Goal: Information Seeking & Learning: Learn about a topic

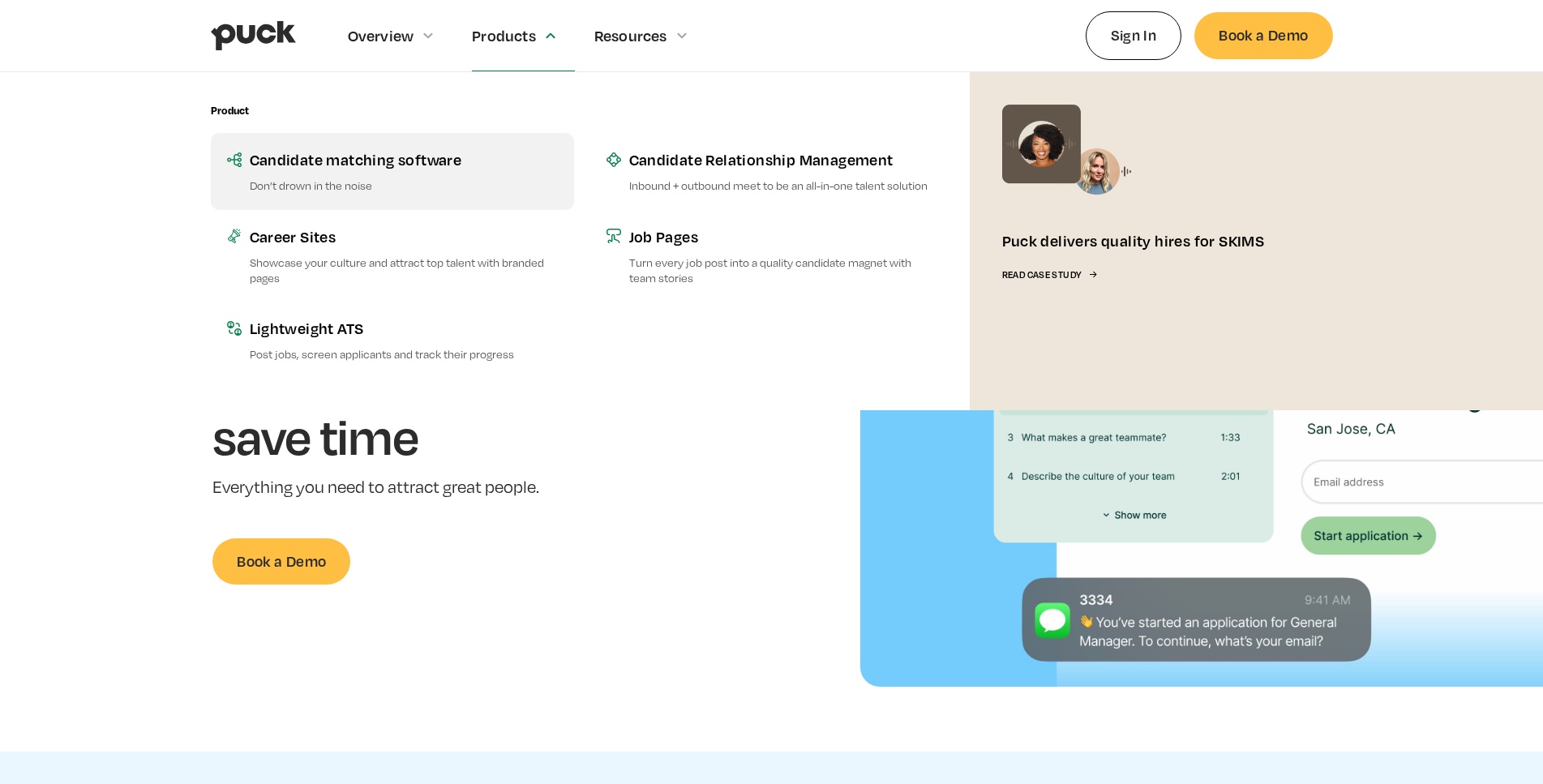
click at [403, 173] on link "Candidate matching software Don’t drown in the noise" at bounding box center [393, 171] width 364 height 76
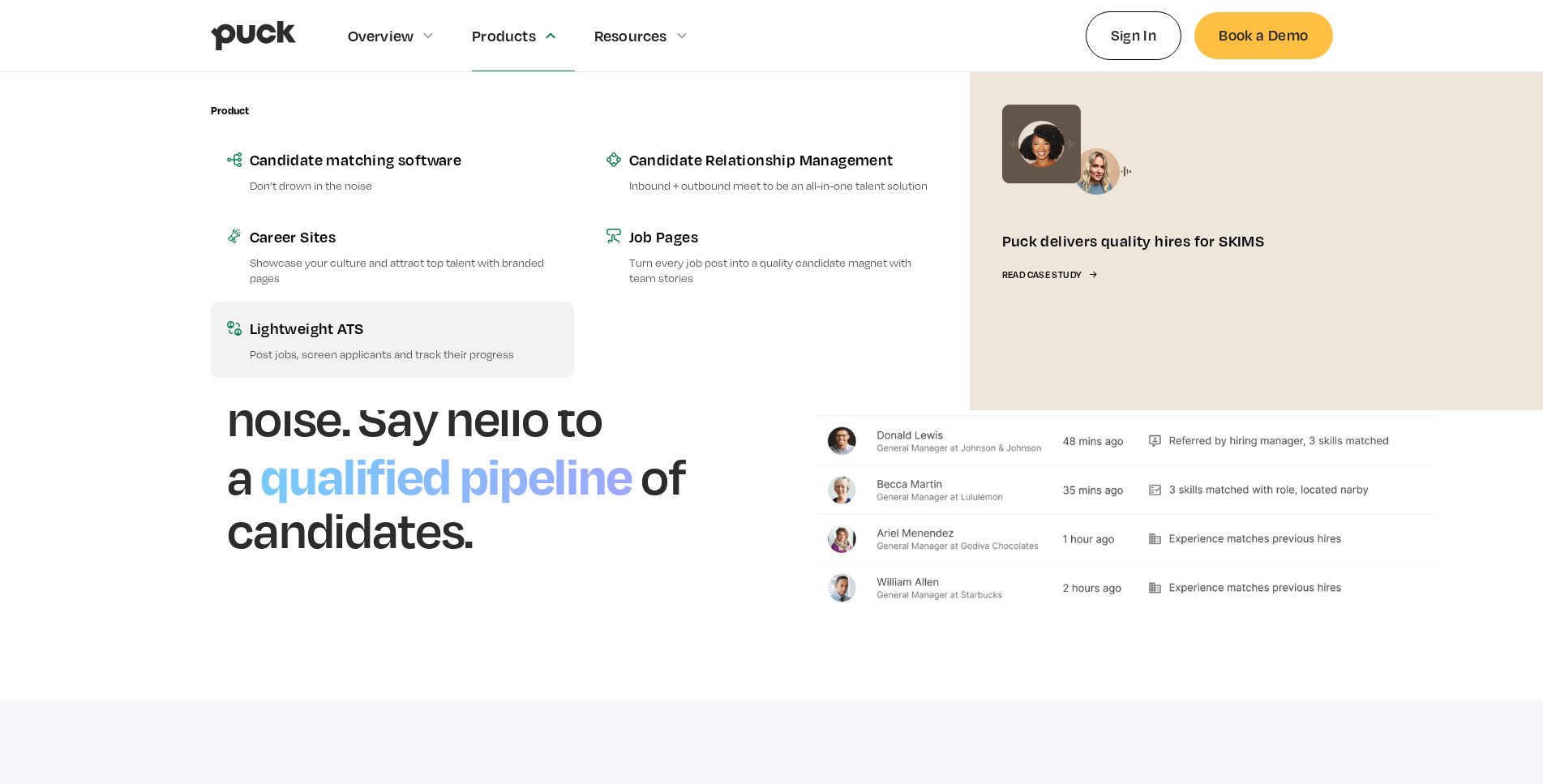
click at [454, 334] on div "Lightweight ATS" at bounding box center [404, 328] width 308 height 20
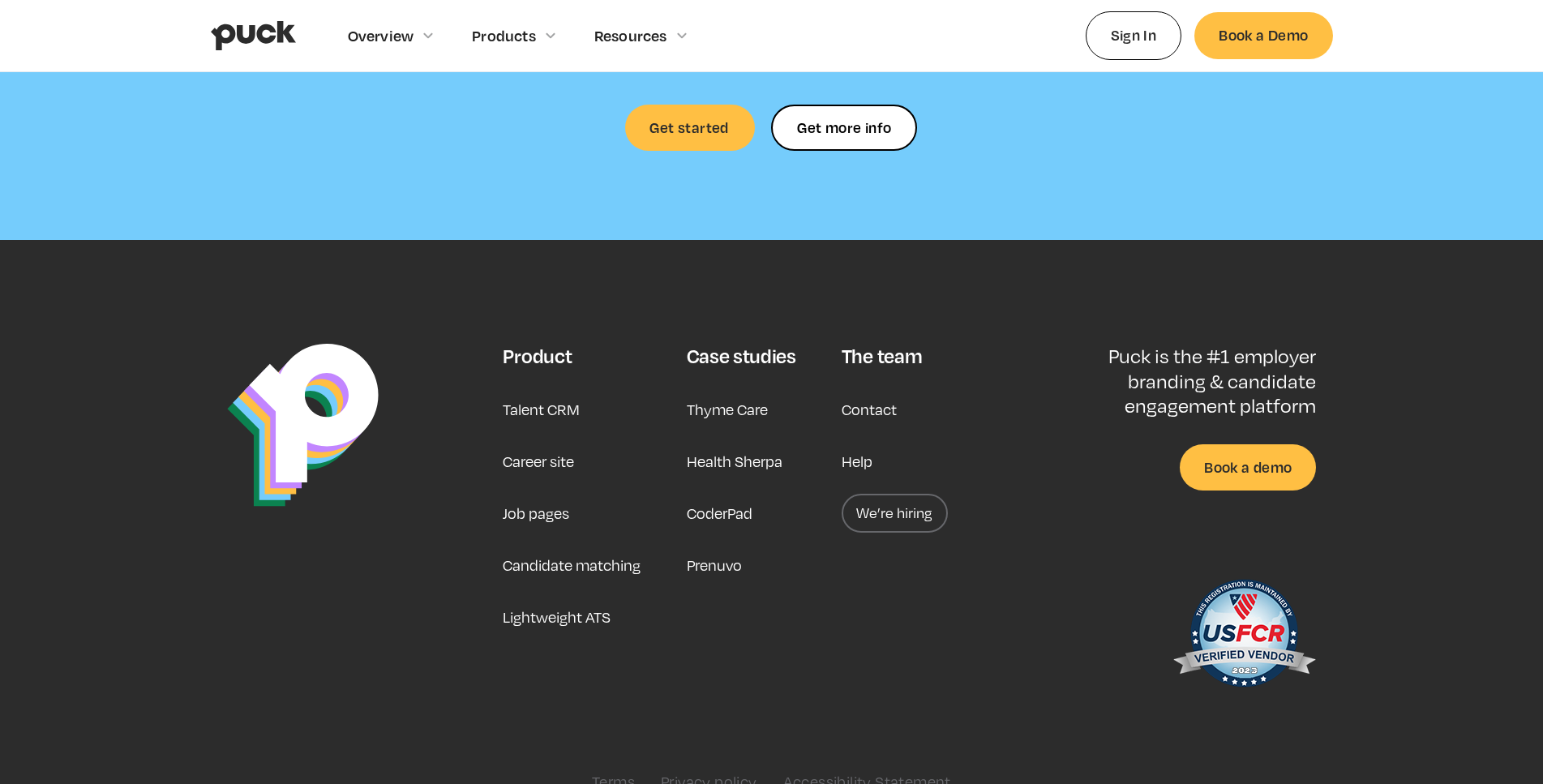
scroll to position [3898, 0]
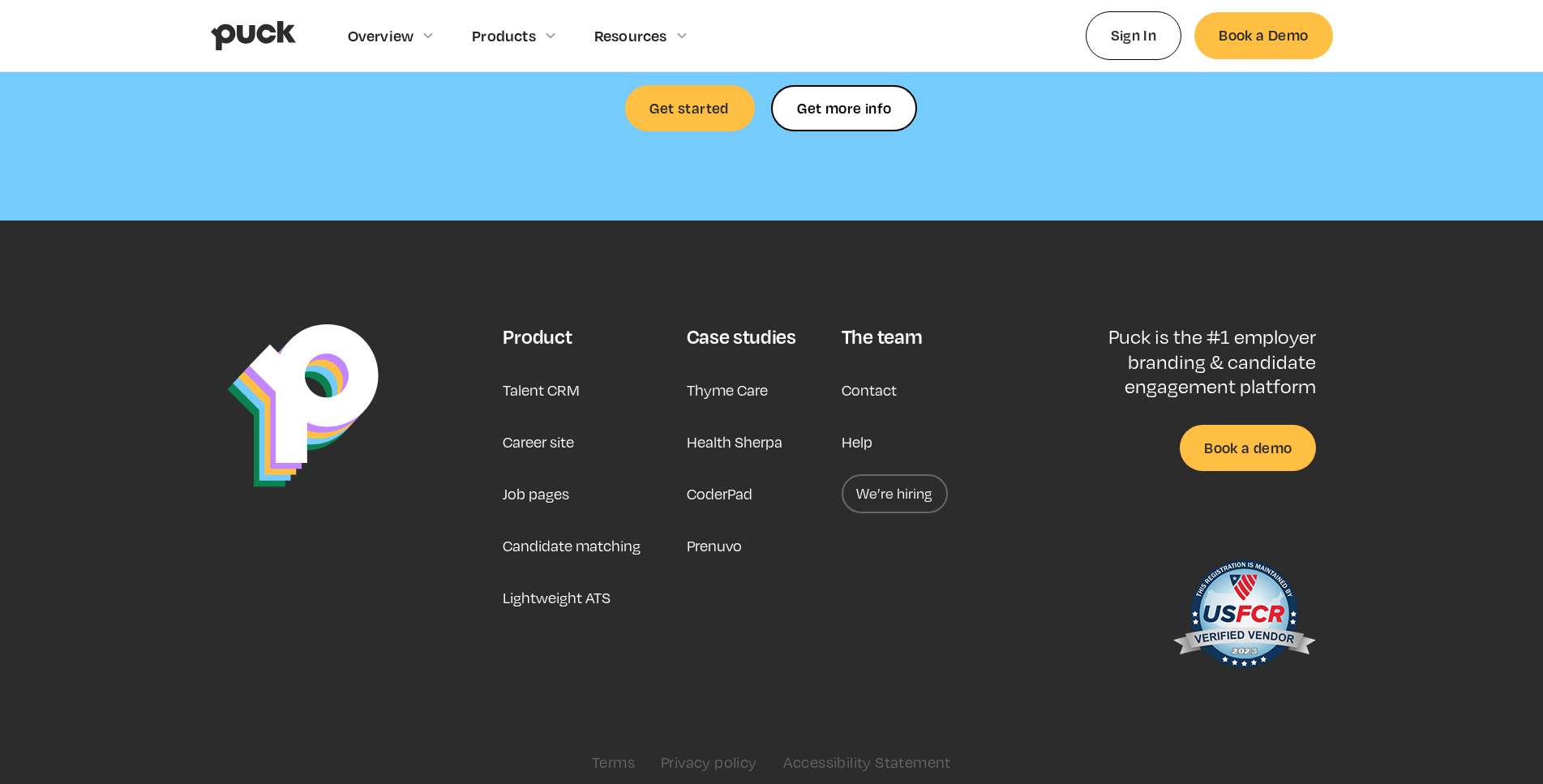
click at [548, 422] on link "Career site" at bounding box center [539, 441] width 72 height 39
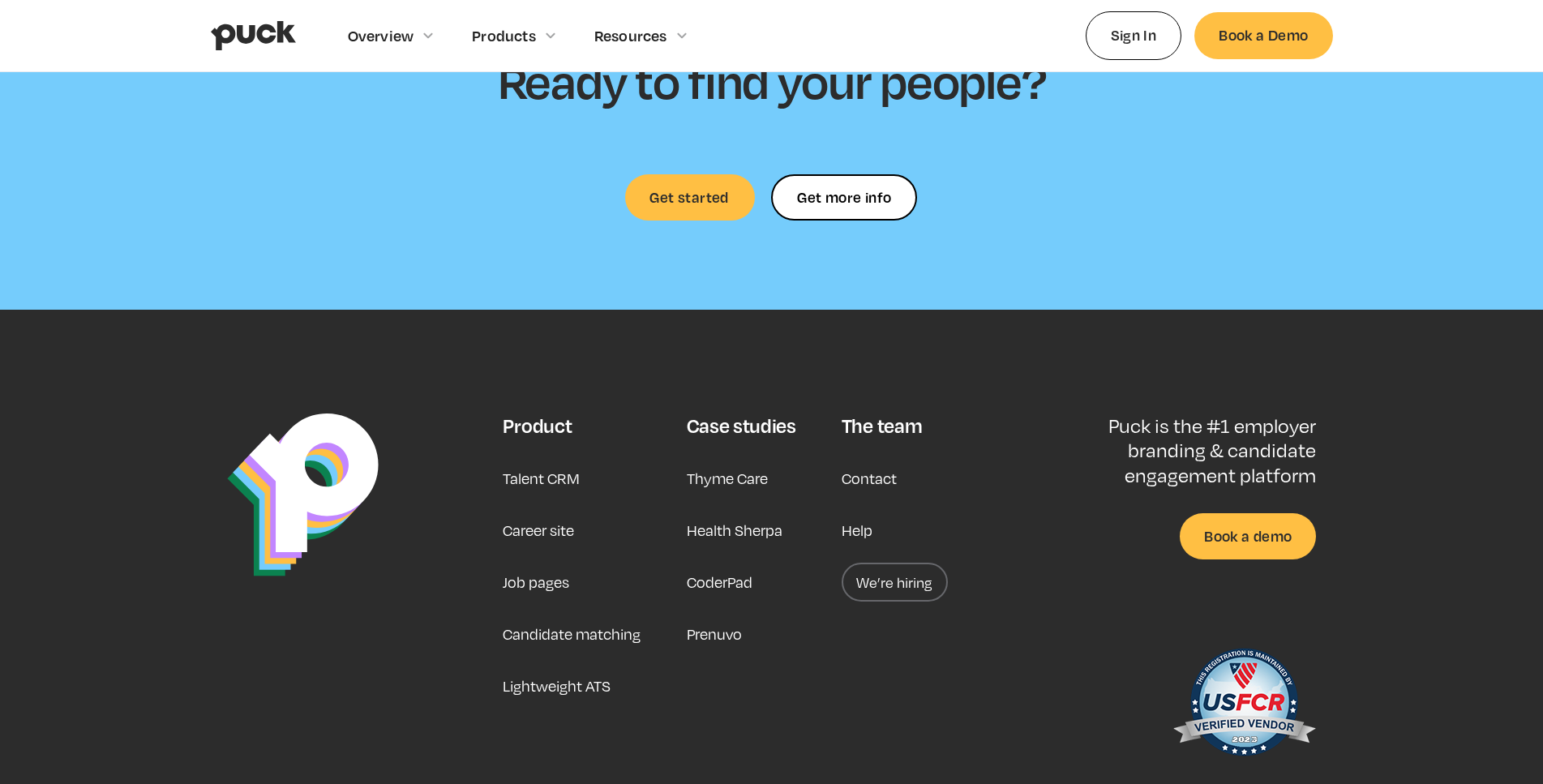
scroll to position [4833, 0]
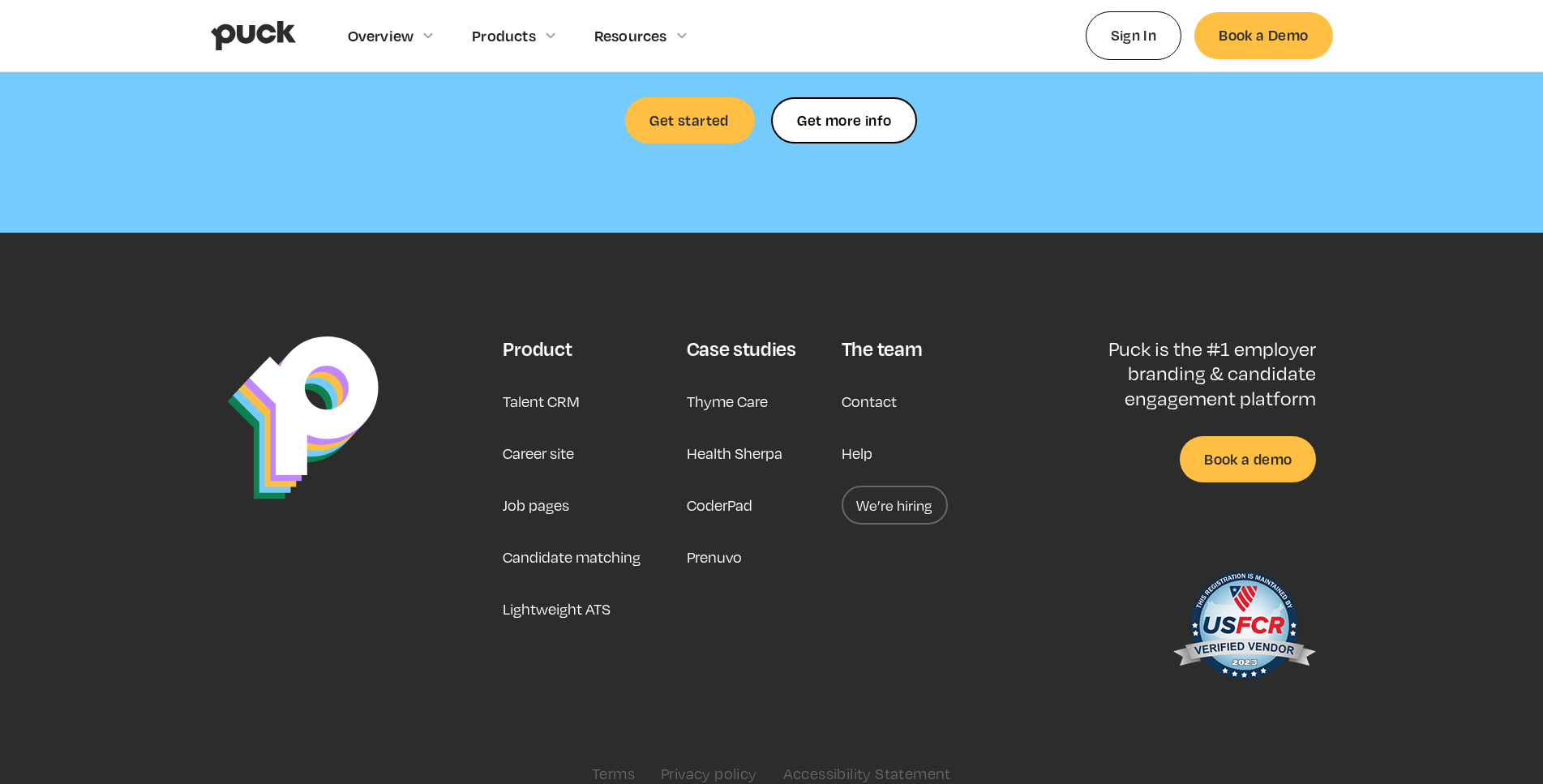
click at [727, 434] on link "Health Sherpa" at bounding box center [735, 453] width 96 height 39
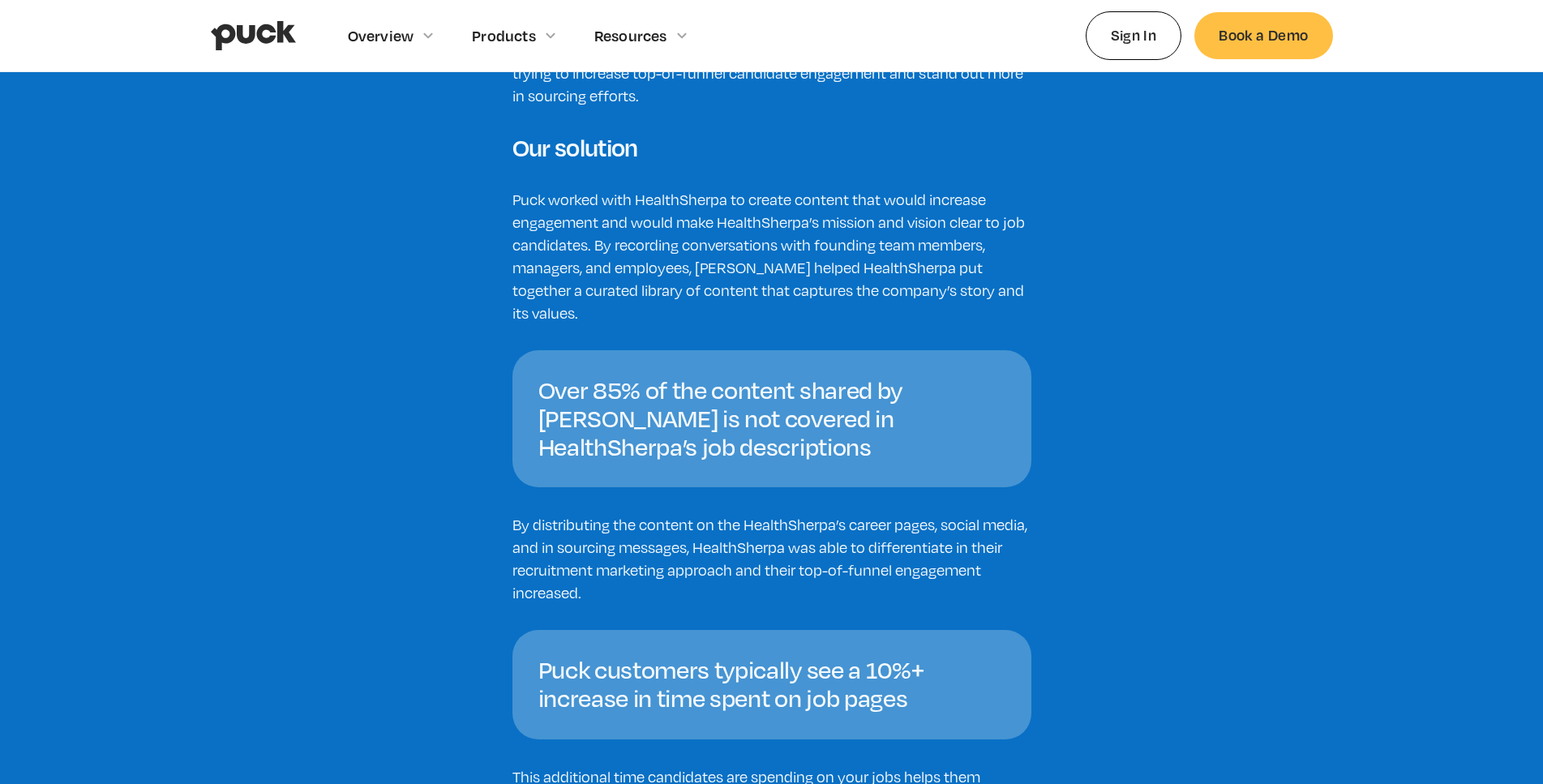
scroll to position [2398, 0]
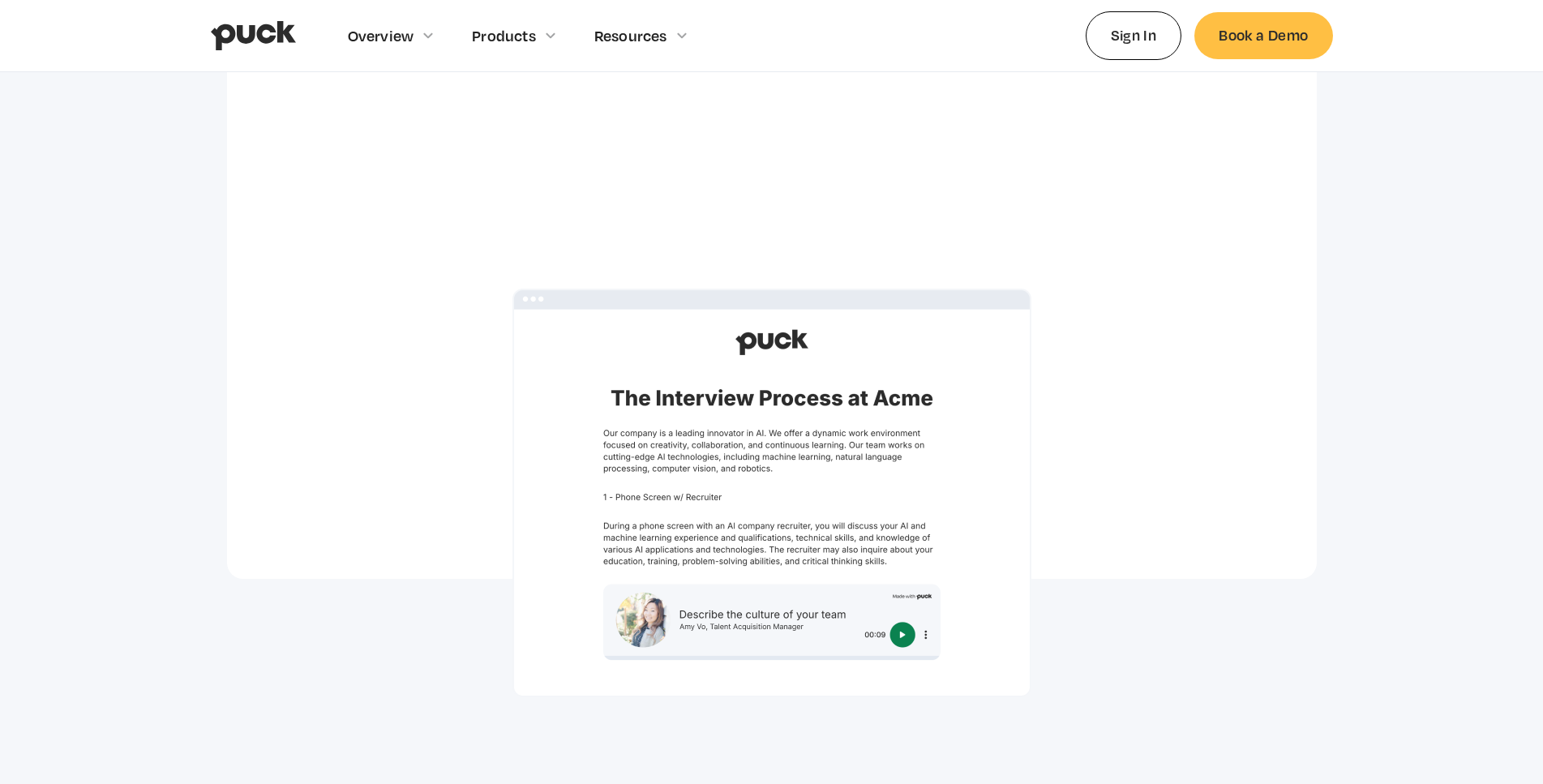
scroll to position [3932, 0]
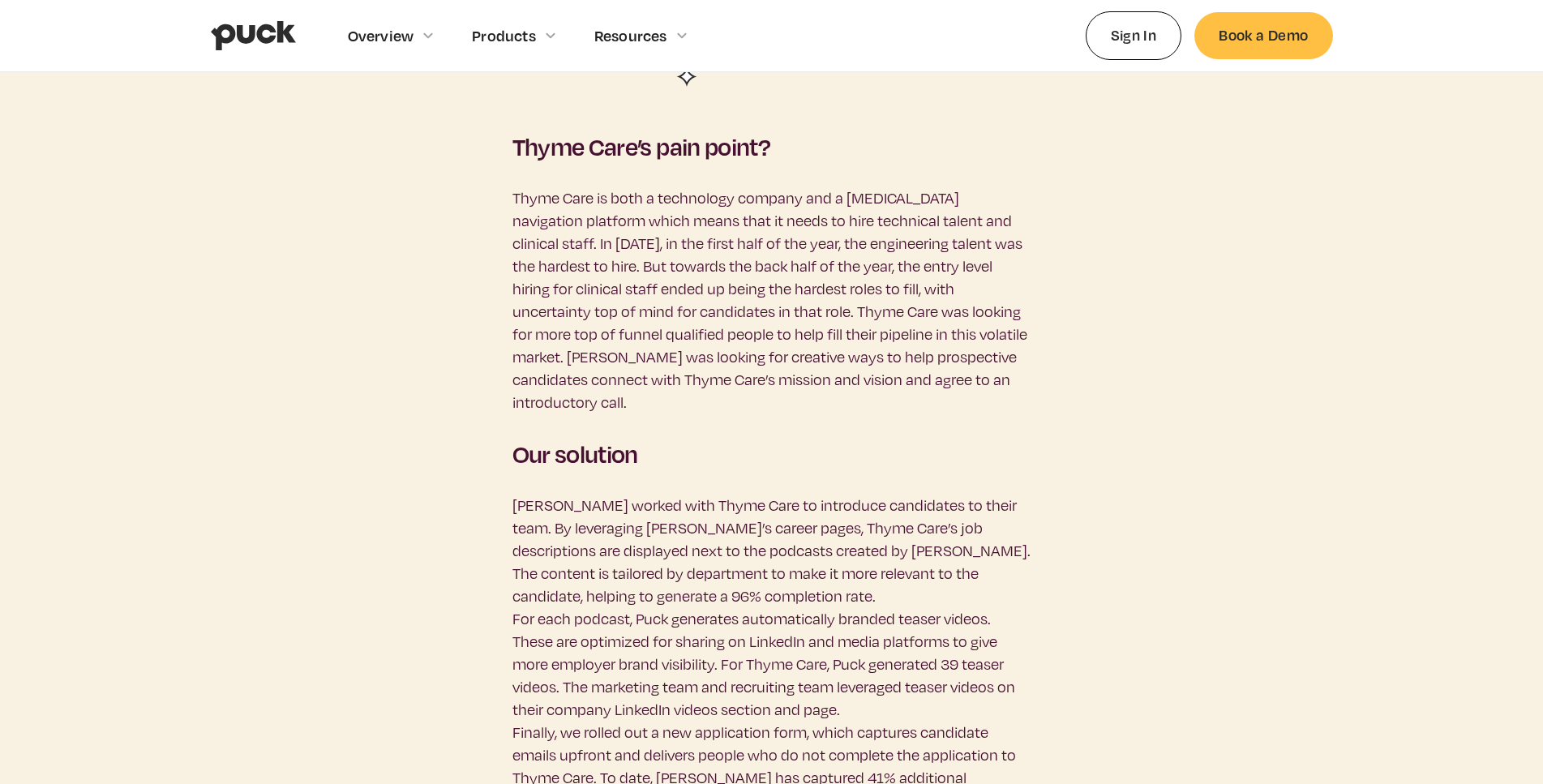
scroll to position [2067, 0]
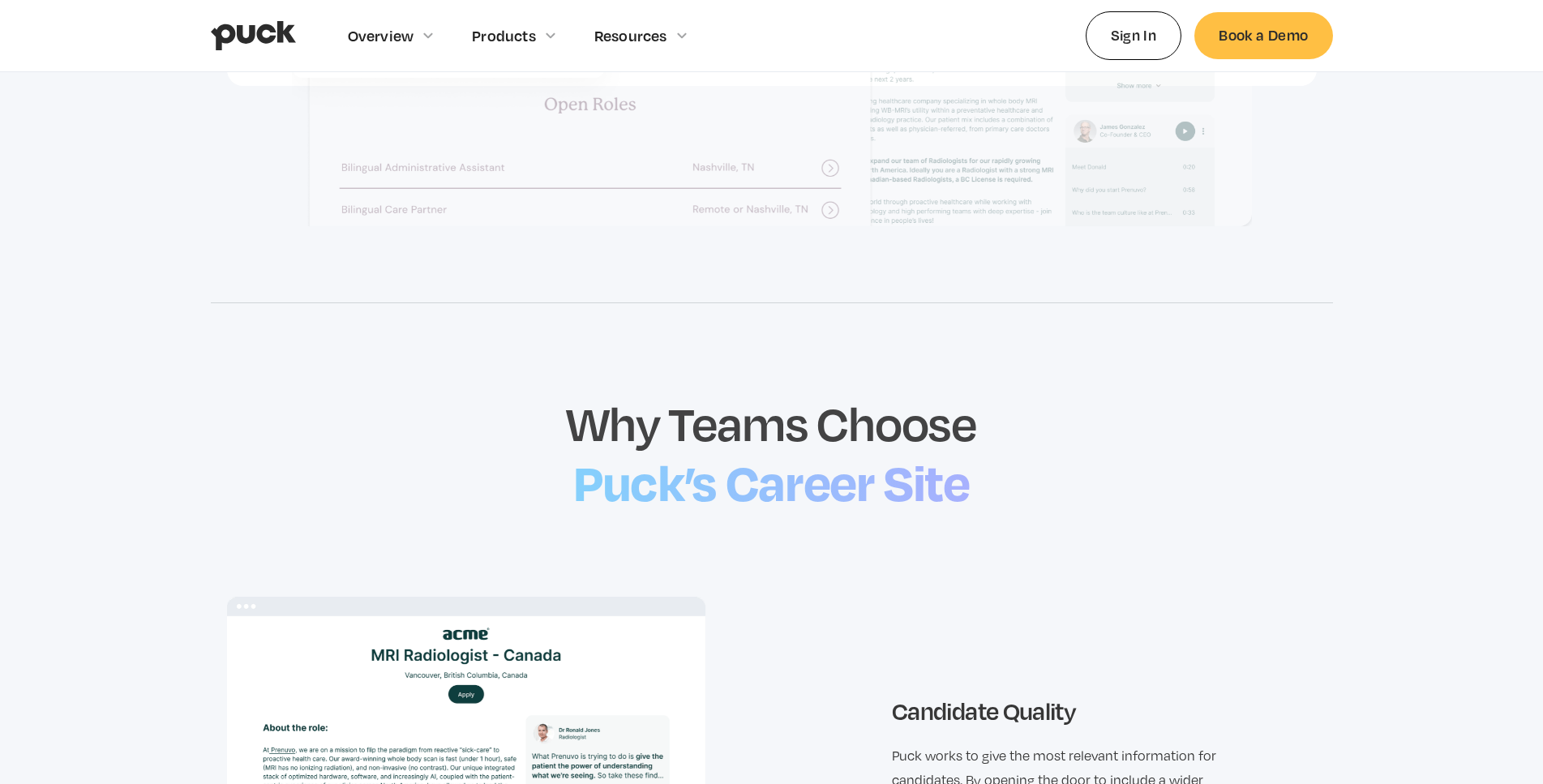
scroll to position [1258, 0]
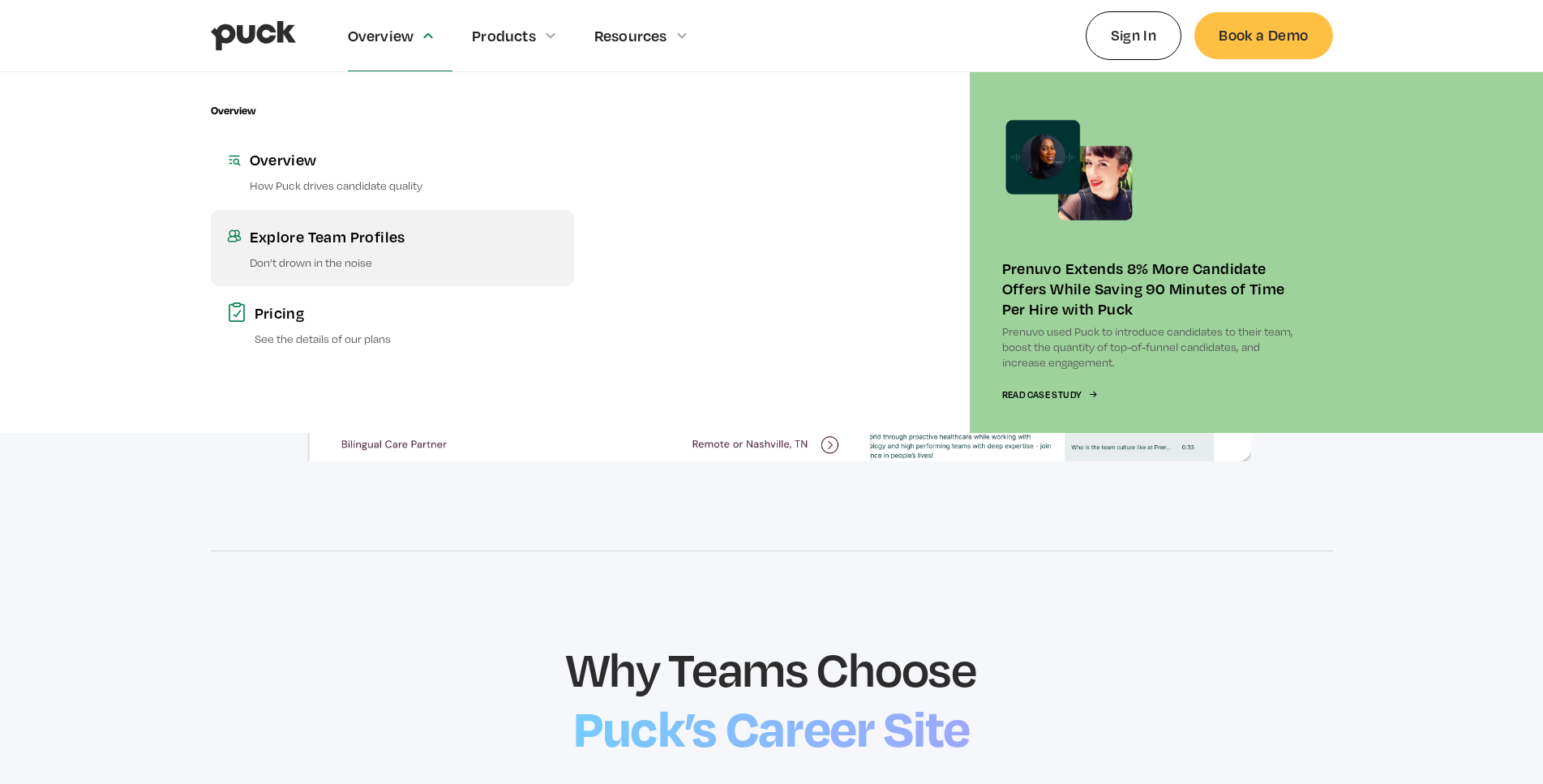
click at [269, 252] on link "Explore Team Profiles Don’t drown in the noise" at bounding box center [393, 248] width 364 height 76
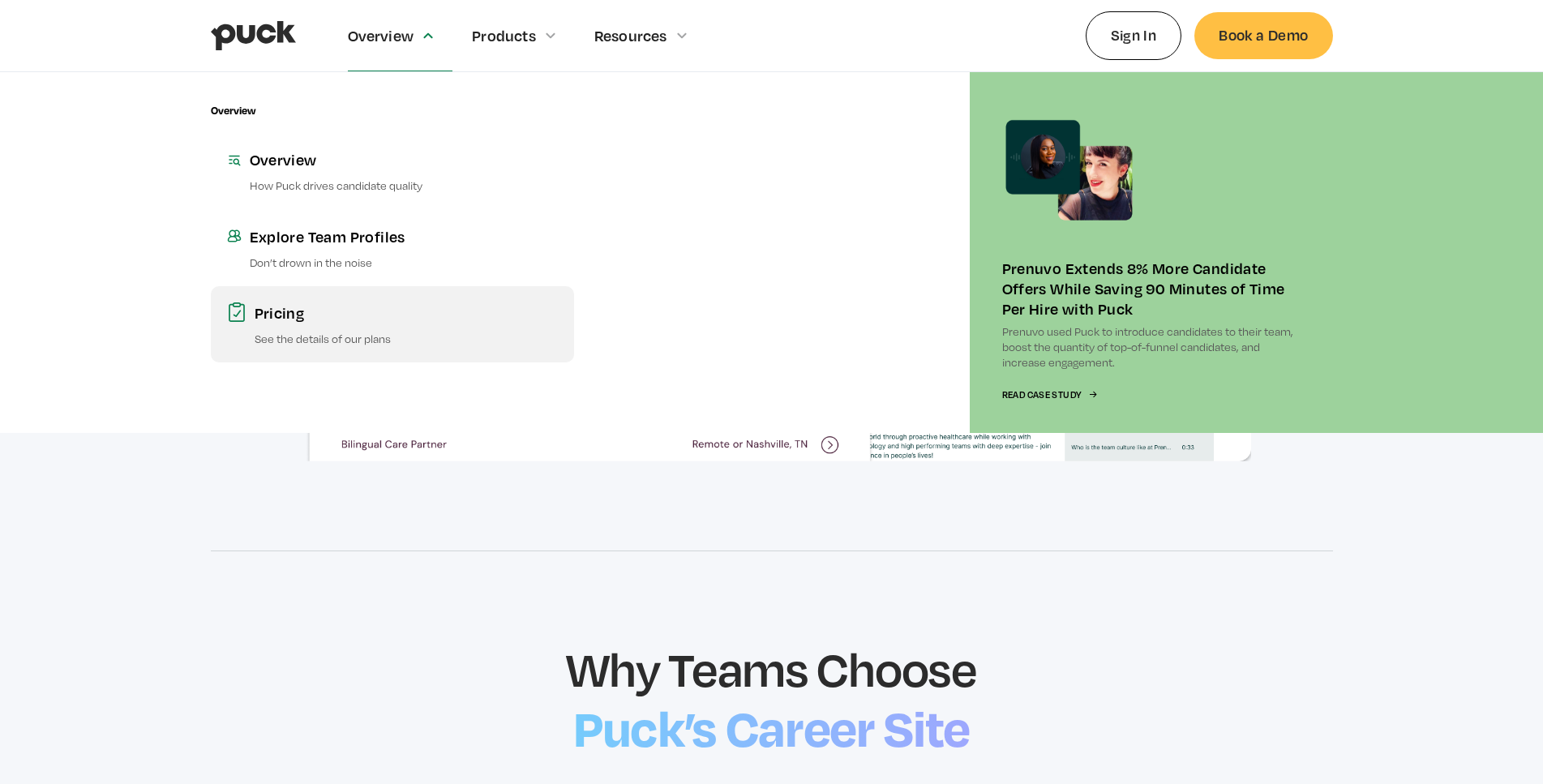
click at [282, 312] on div "Pricing" at bounding box center [406, 313] width 304 height 20
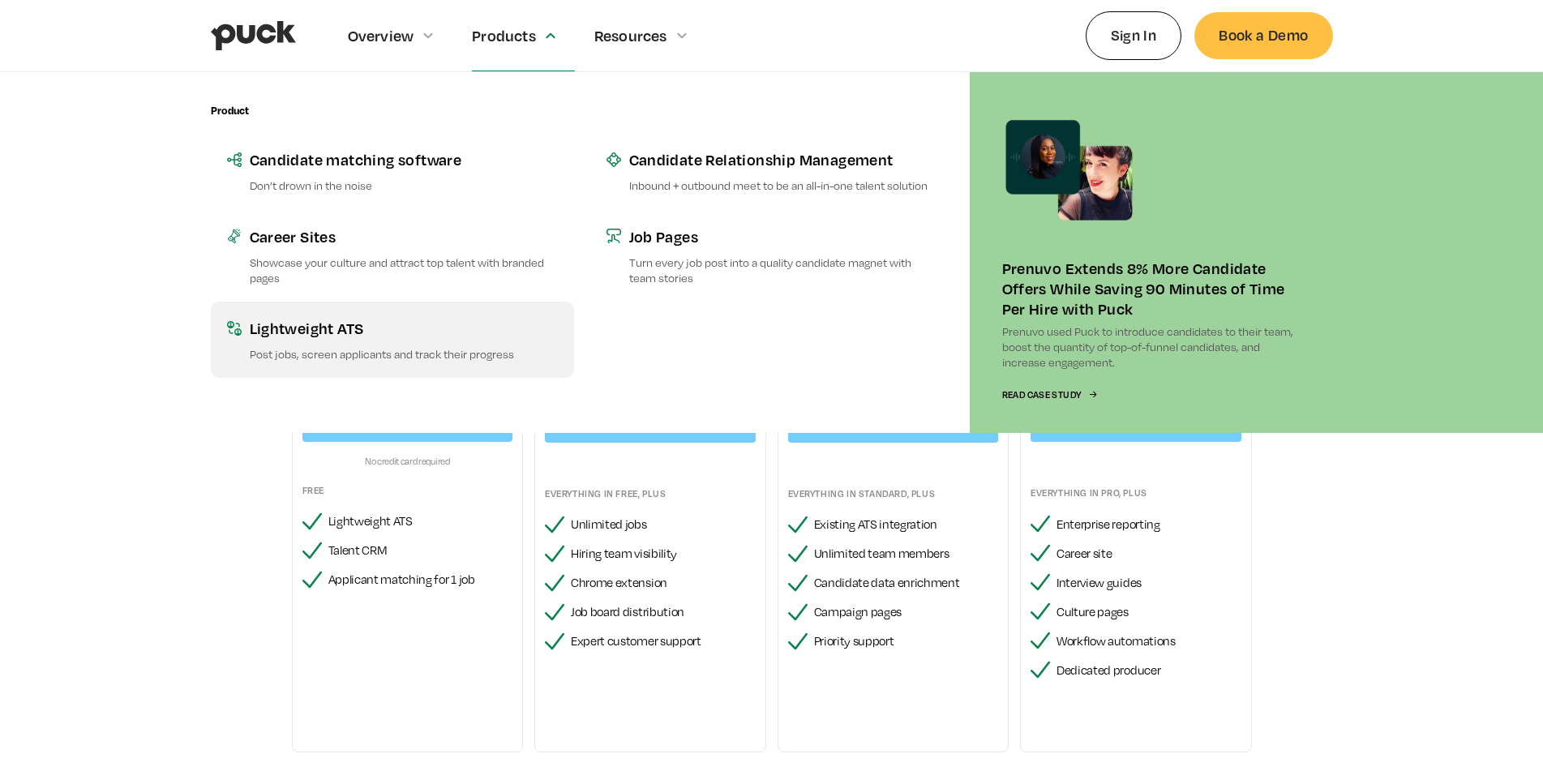
click at [357, 330] on div "Lightweight ATS" at bounding box center [404, 328] width 308 height 20
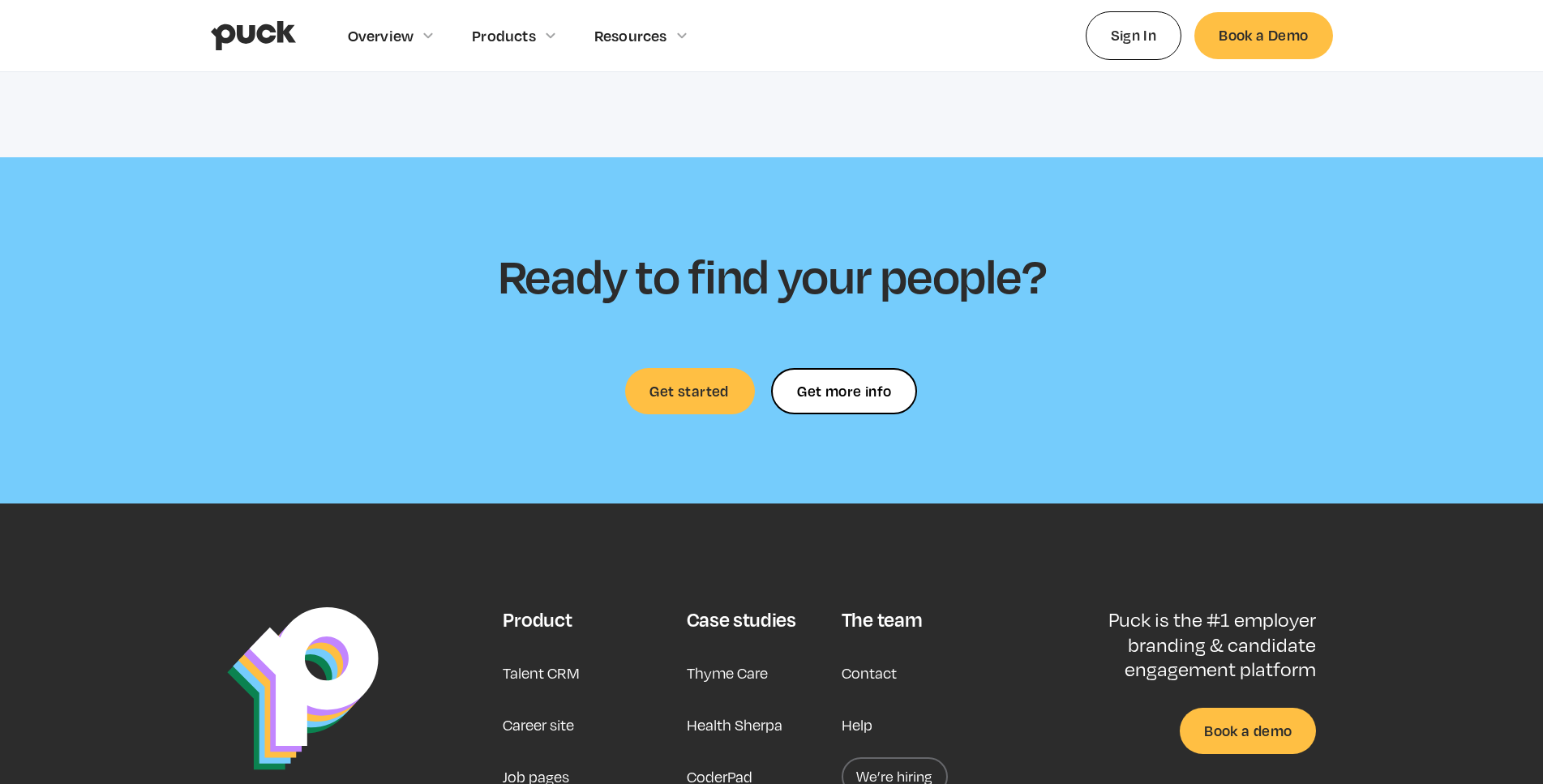
scroll to position [3722, 0]
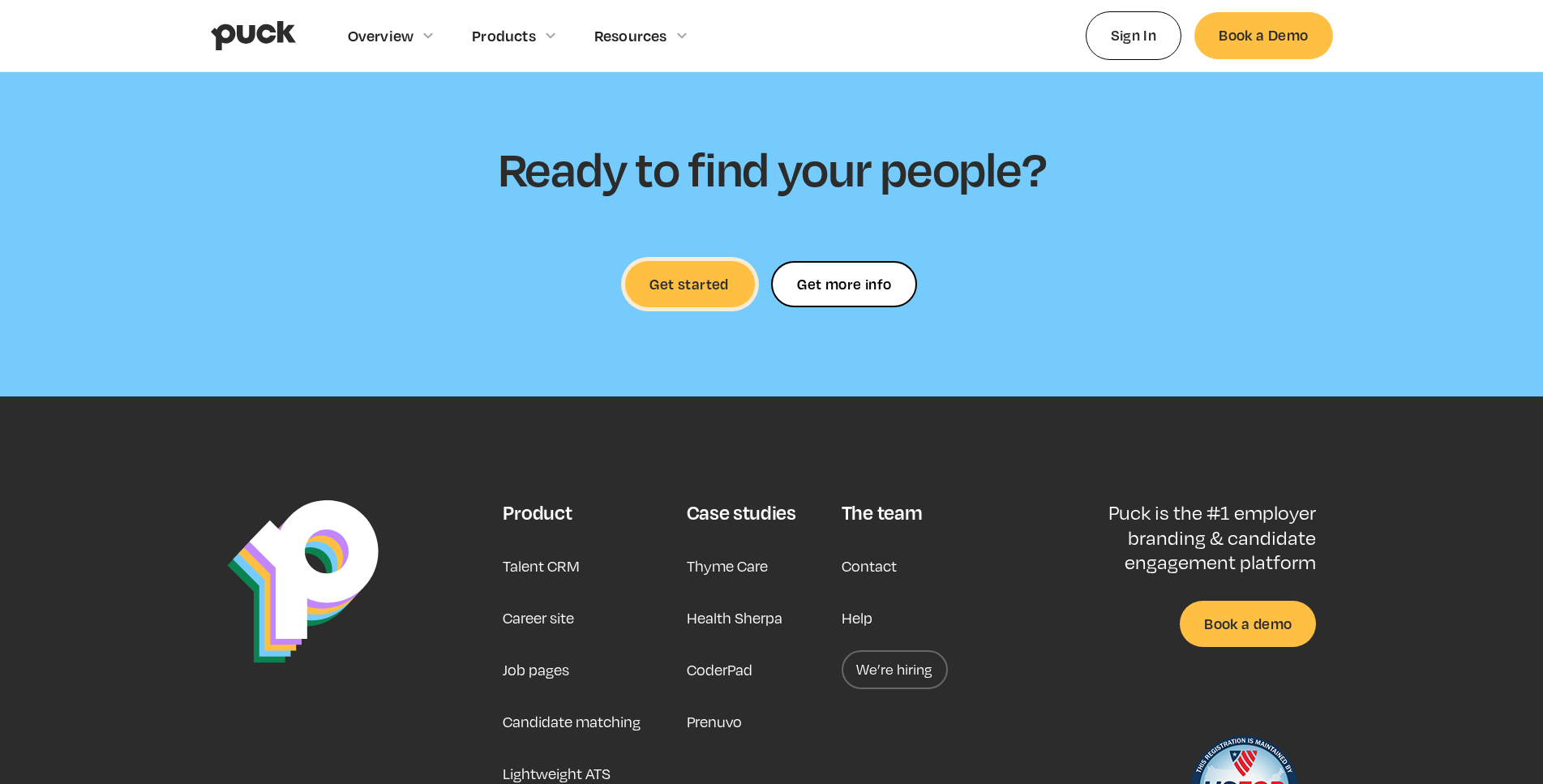
click at [692, 270] on link "Get started" at bounding box center [690, 284] width 130 height 46
click at [878, 261] on link "Get more info" at bounding box center [844, 284] width 146 height 46
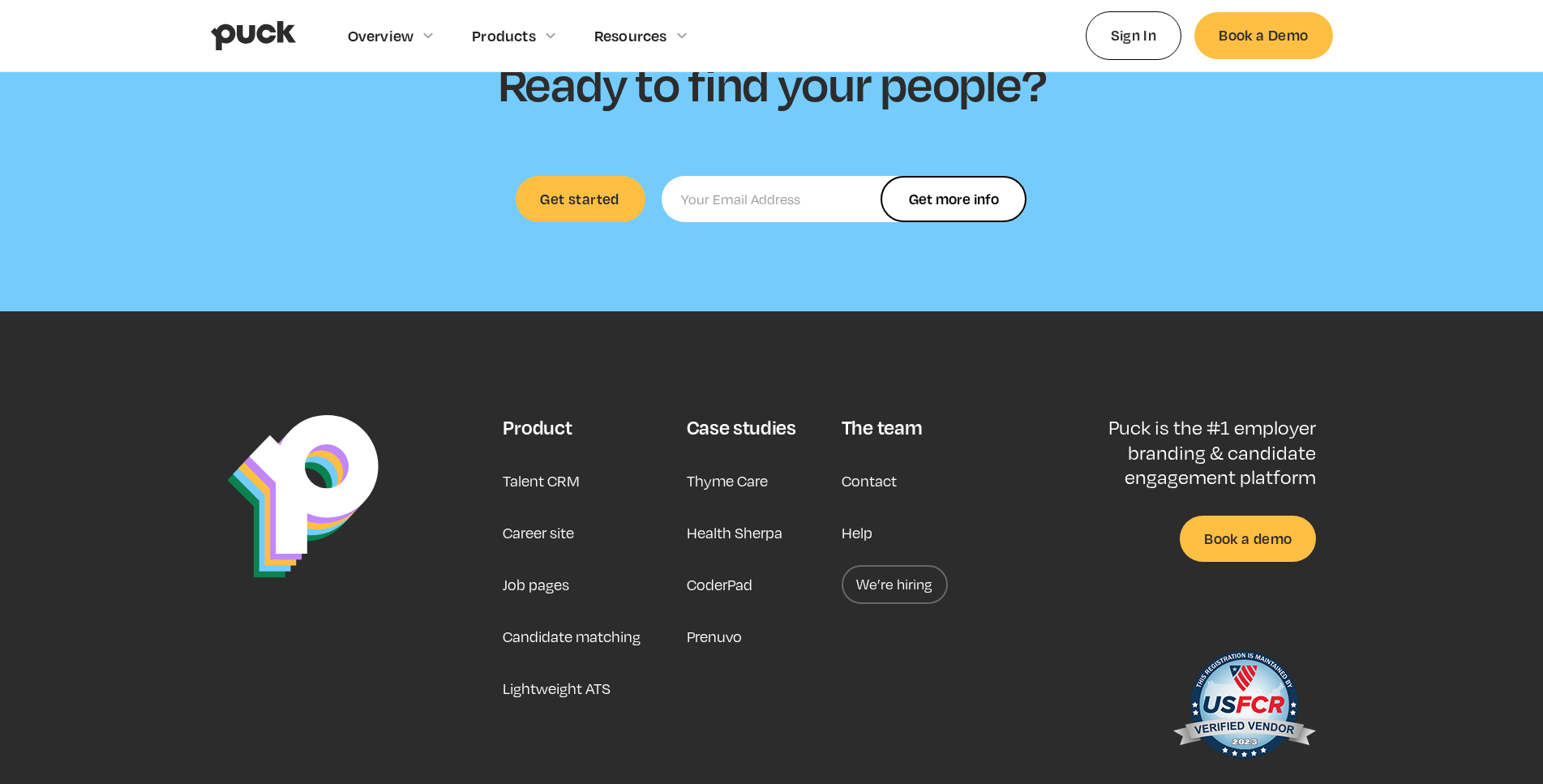
scroll to position [3887, 0]
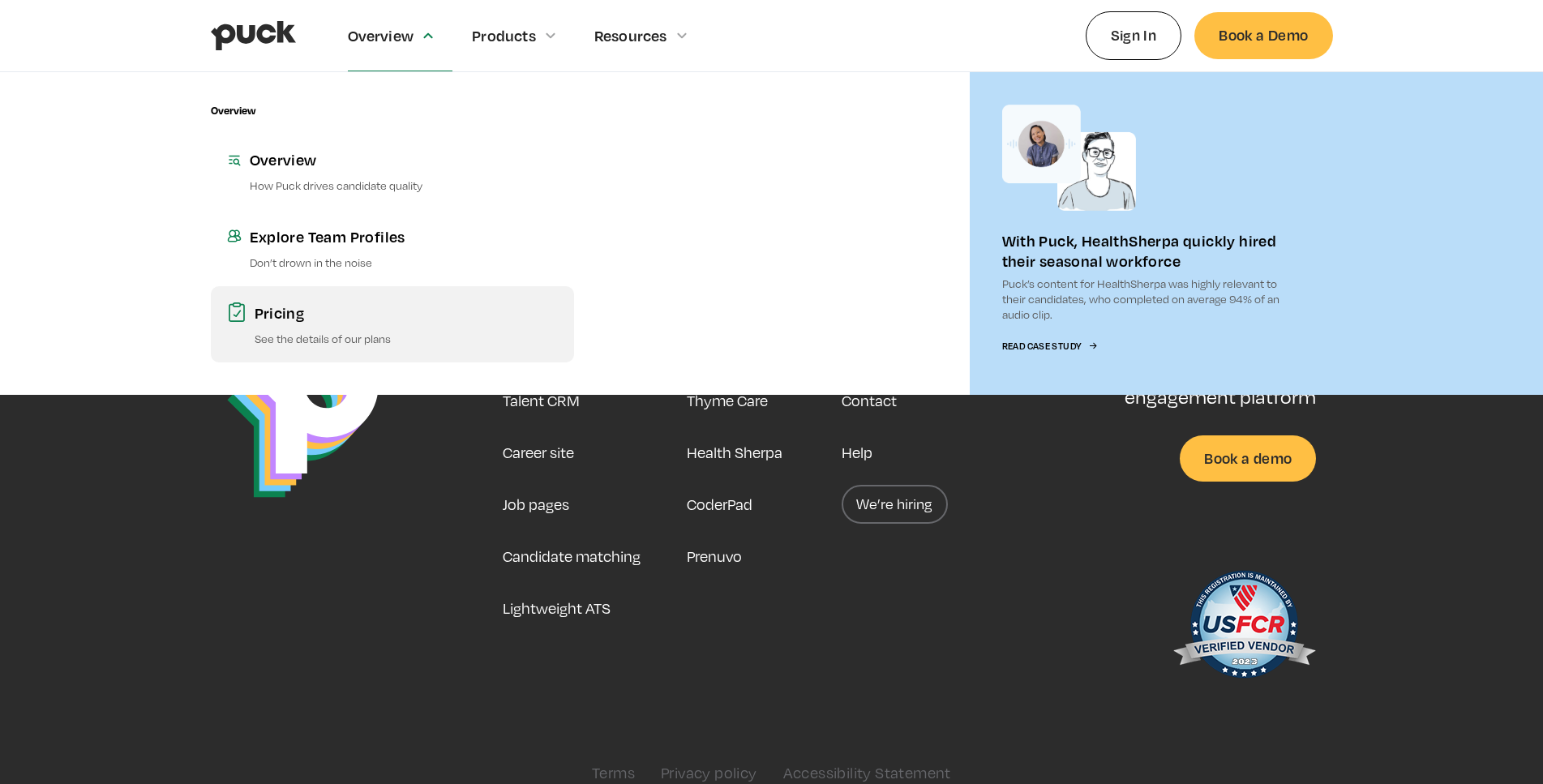
click at [313, 315] on div "Pricing" at bounding box center [406, 313] width 304 height 20
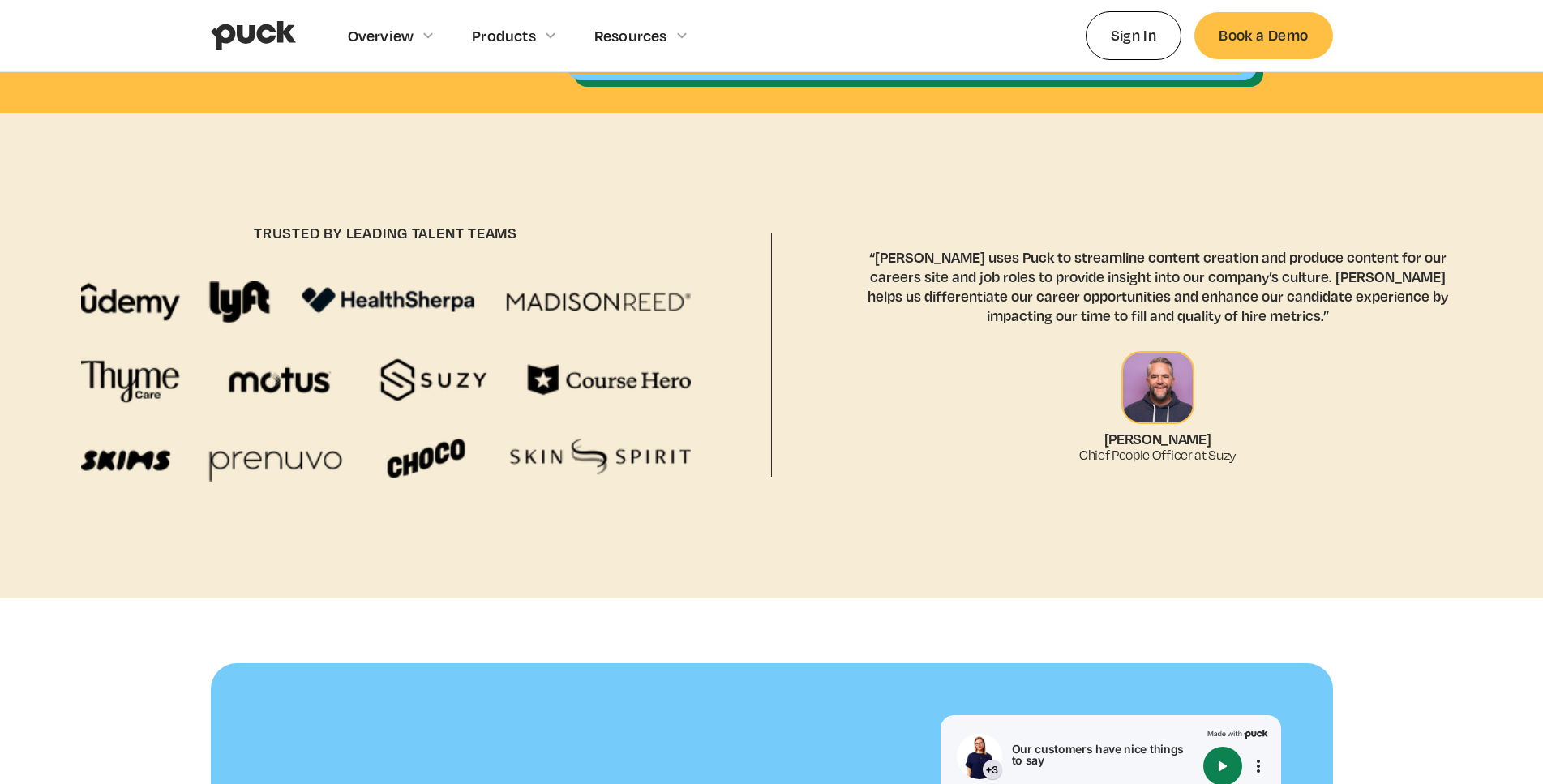
scroll to position [579, 0]
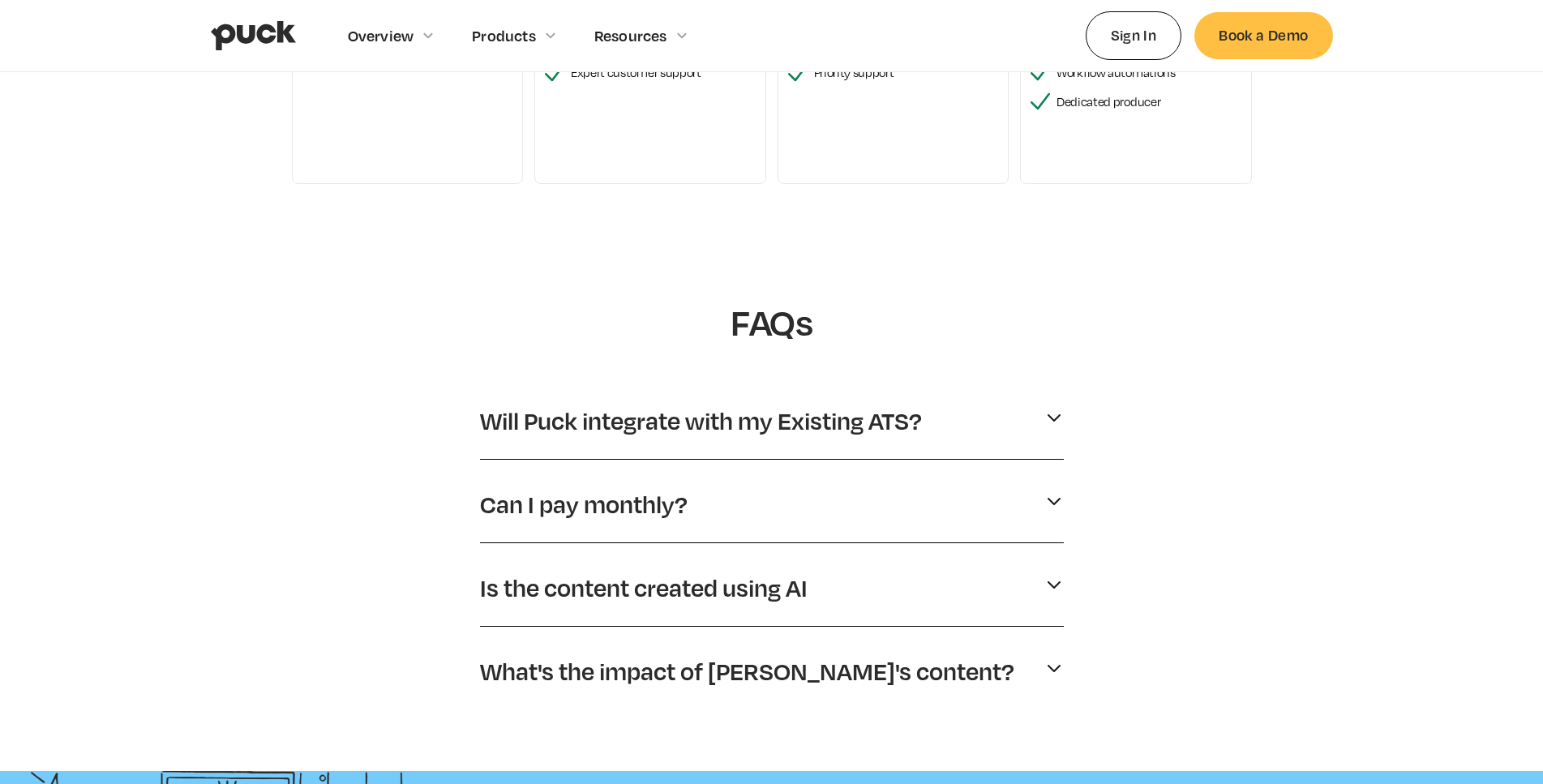
scroll to position [662, 0]
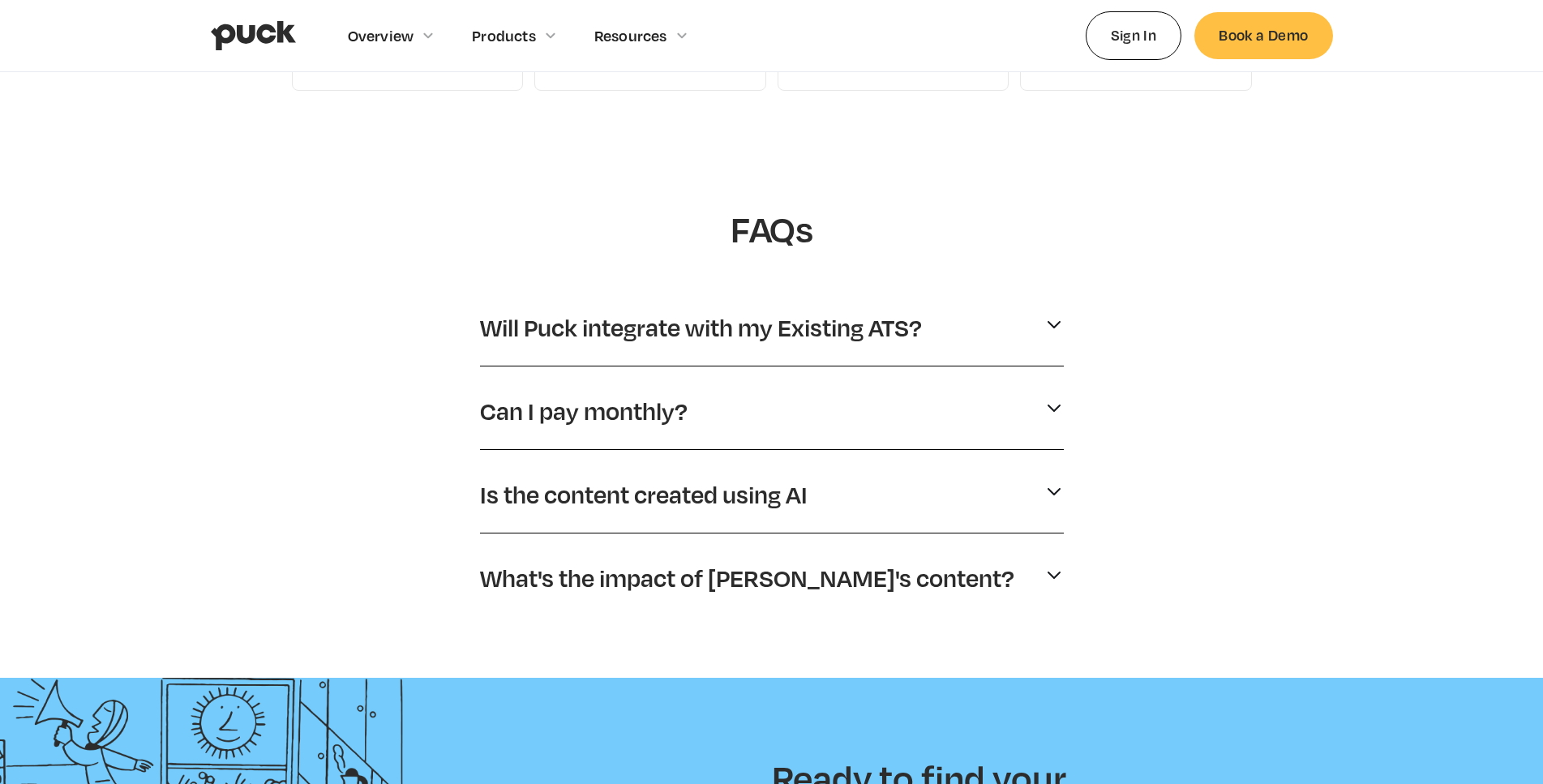
click at [731, 341] on p "Will Puck integrate with my Existing ATS?" at bounding box center [702, 327] width 442 height 31
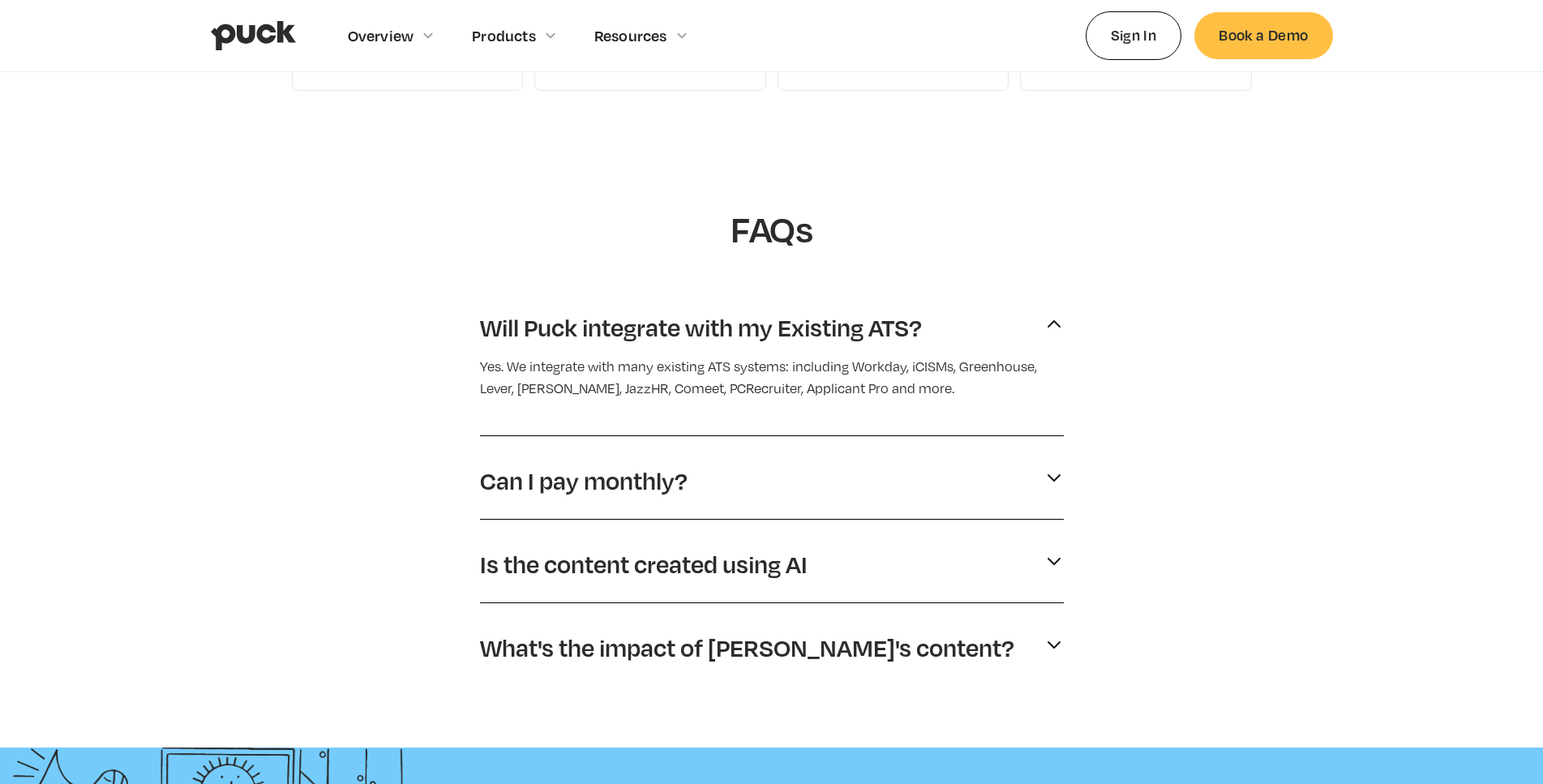
click at [1004, 327] on div "Will Puck integrate with my Existing ATS?" at bounding box center [772, 327] width 584 height 44
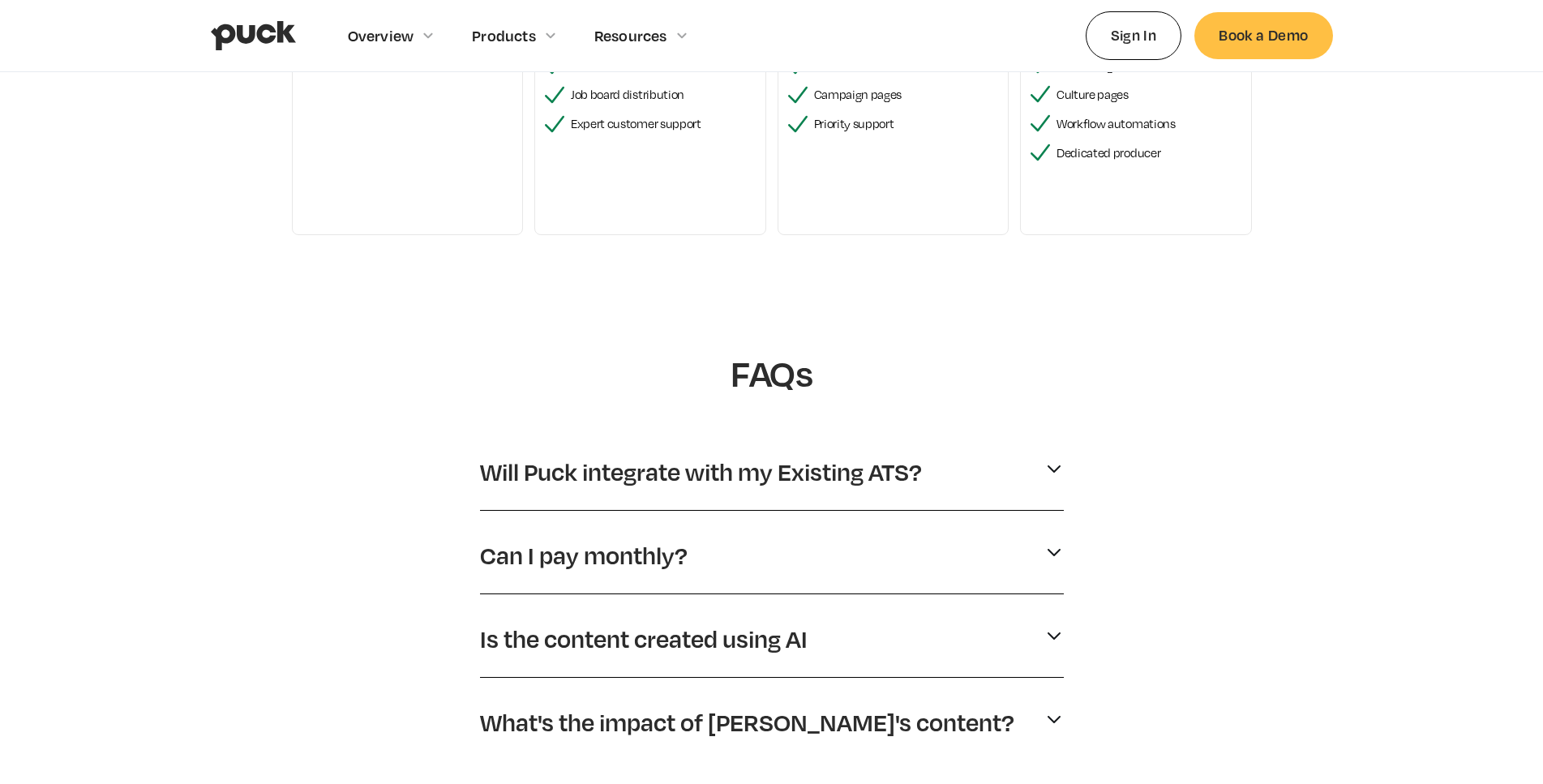
scroll to position [497, 0]
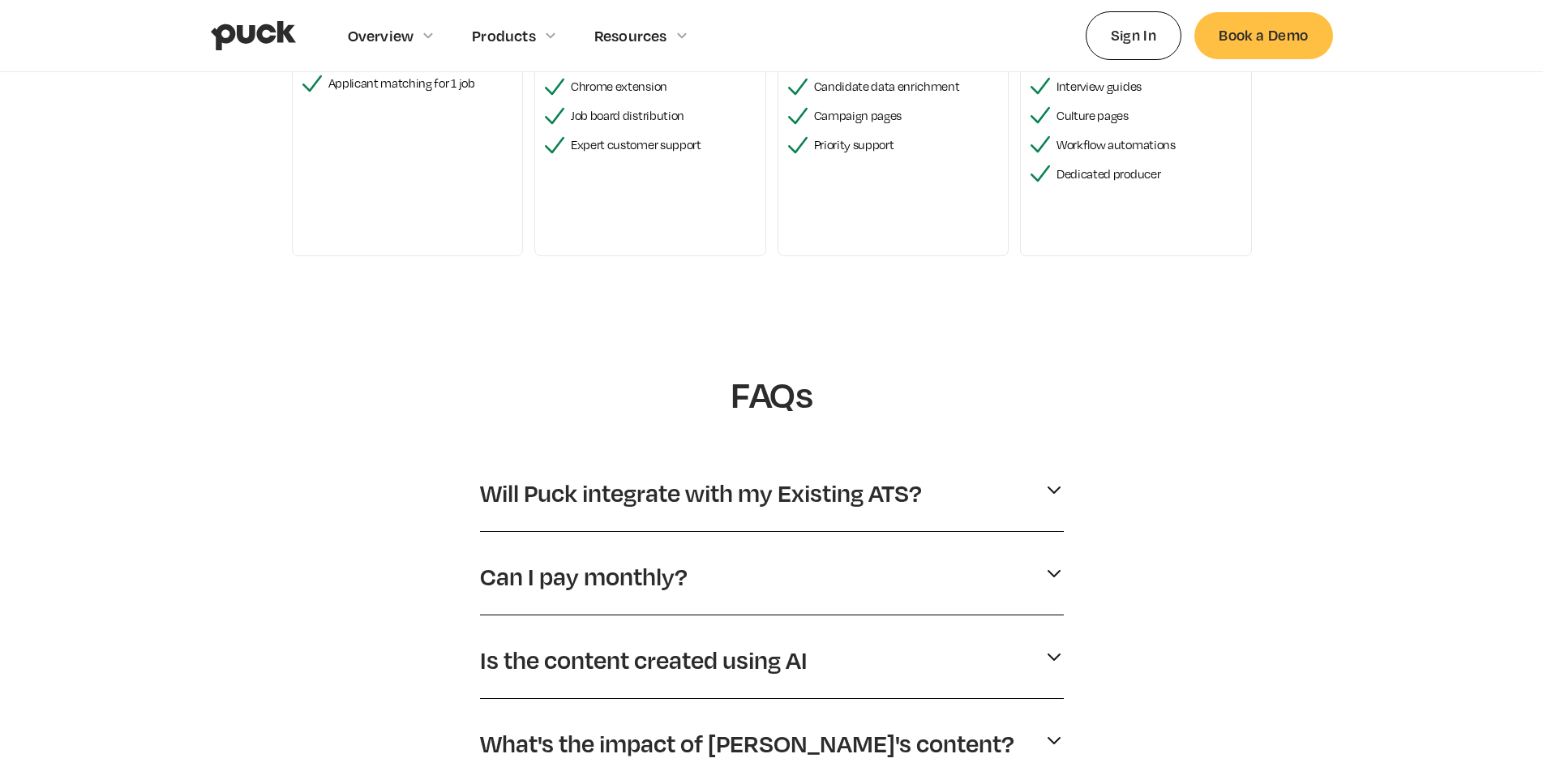
click at [712, 481] on p "Will Puck integrate with my Existing ATS?" at bounding box center [702, 493] width 442 height 31
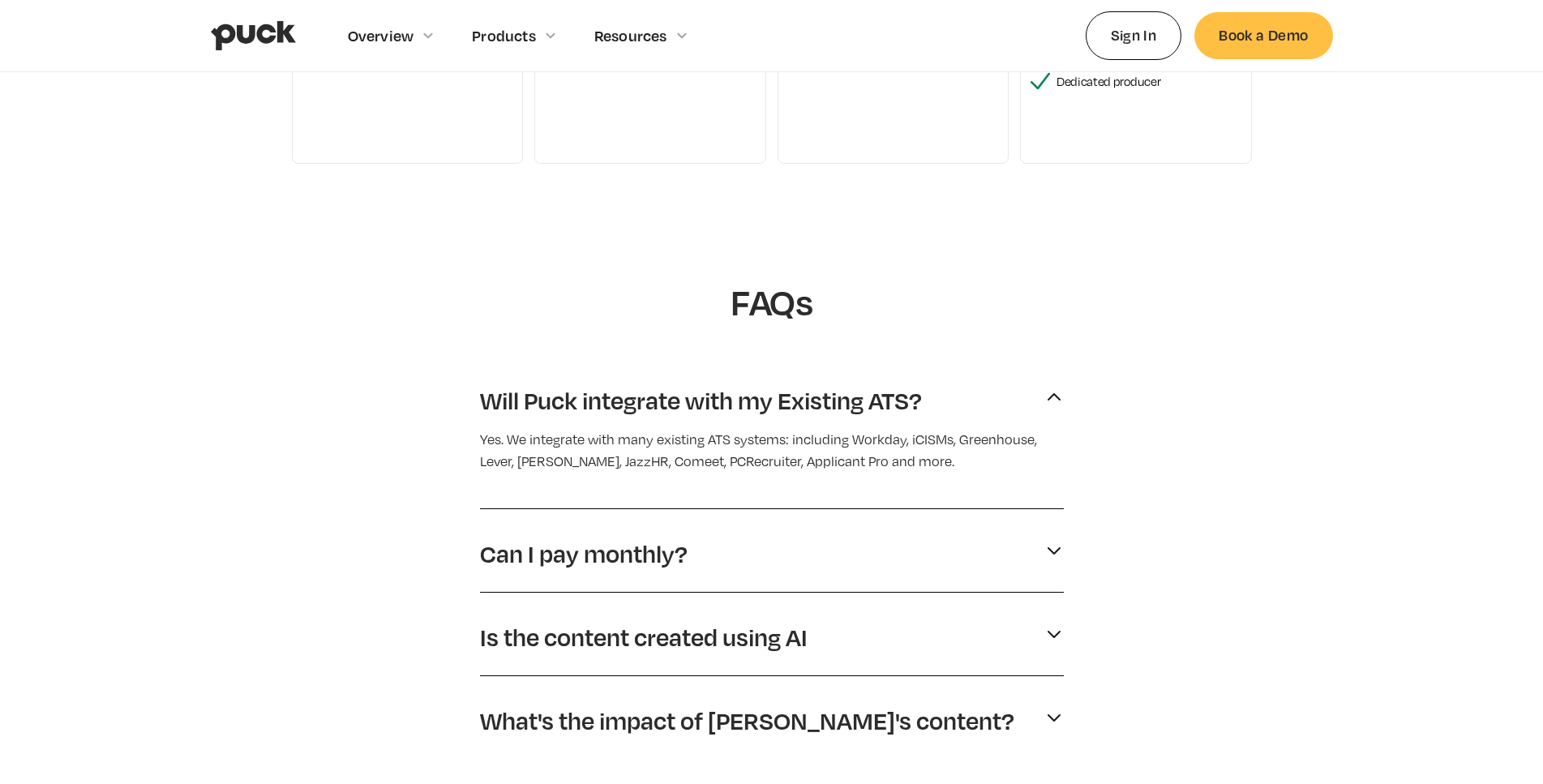
scroll to position [910, 0]
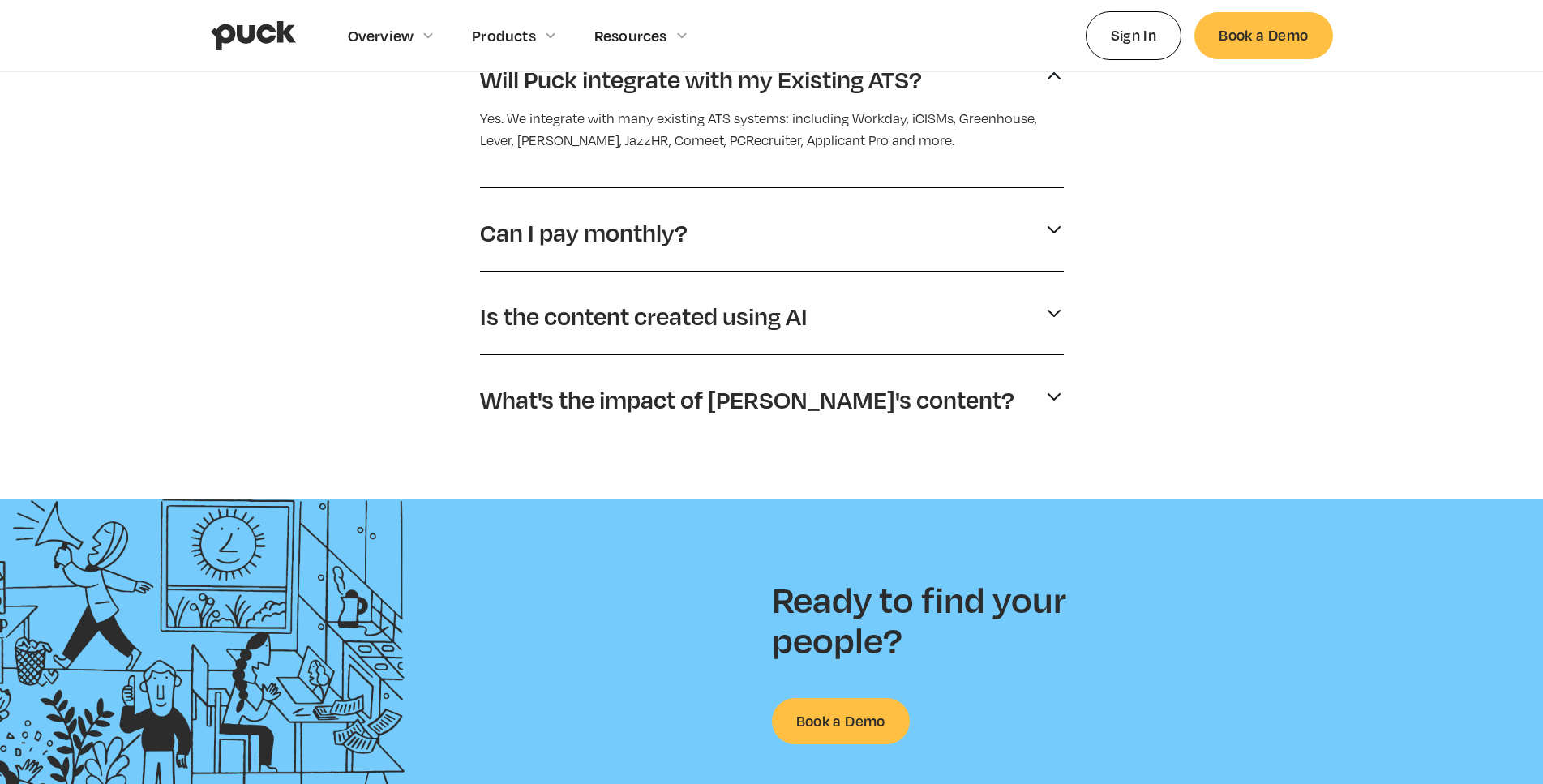
click at [655, 232] on p "Can I pay monthly?" at bounding box center [584, 233] width 208 height 31
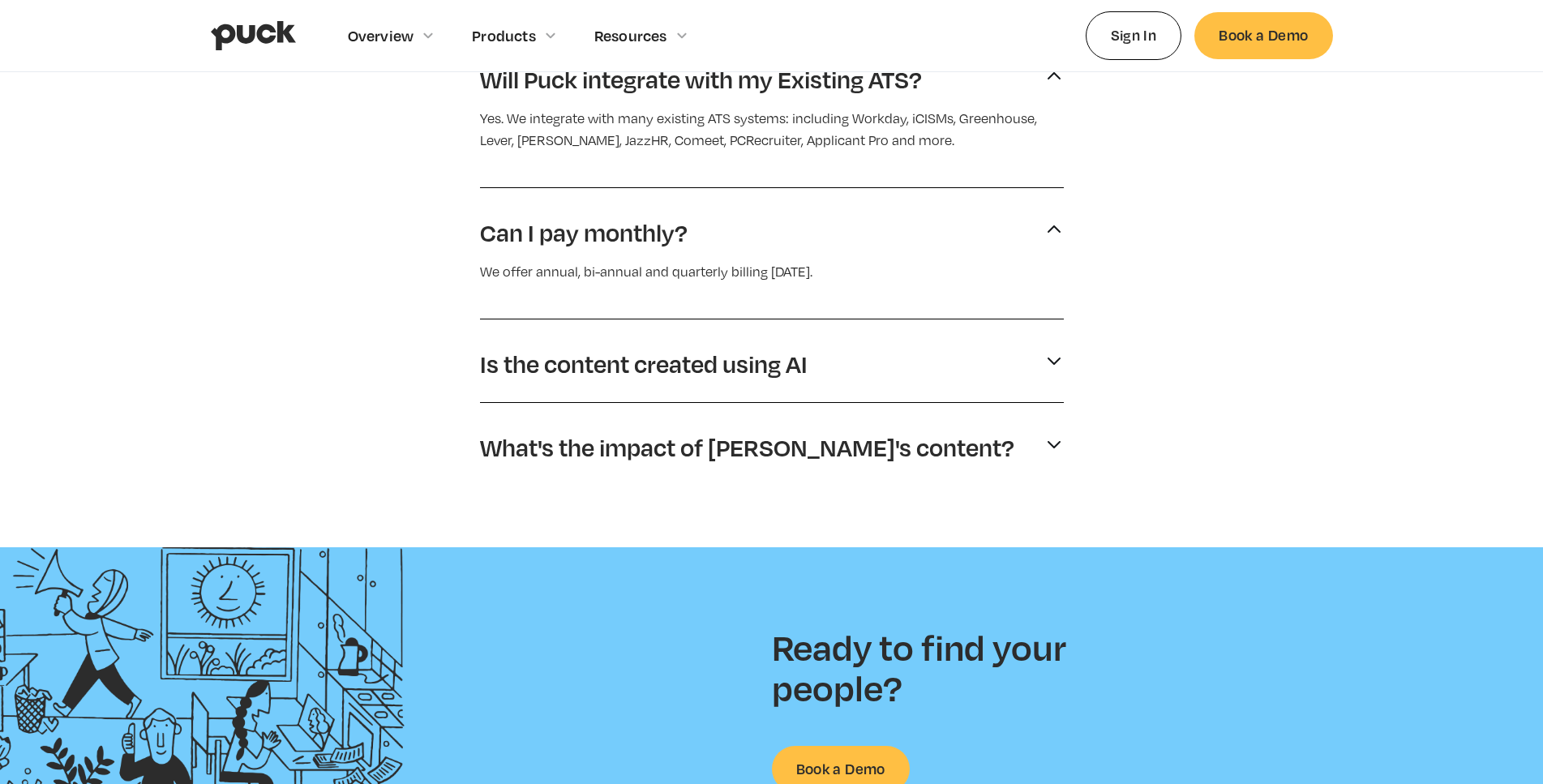
click at [658, 229] on p "Can I pay monthly?" at bounding box center [584, 233] width 208 height 31
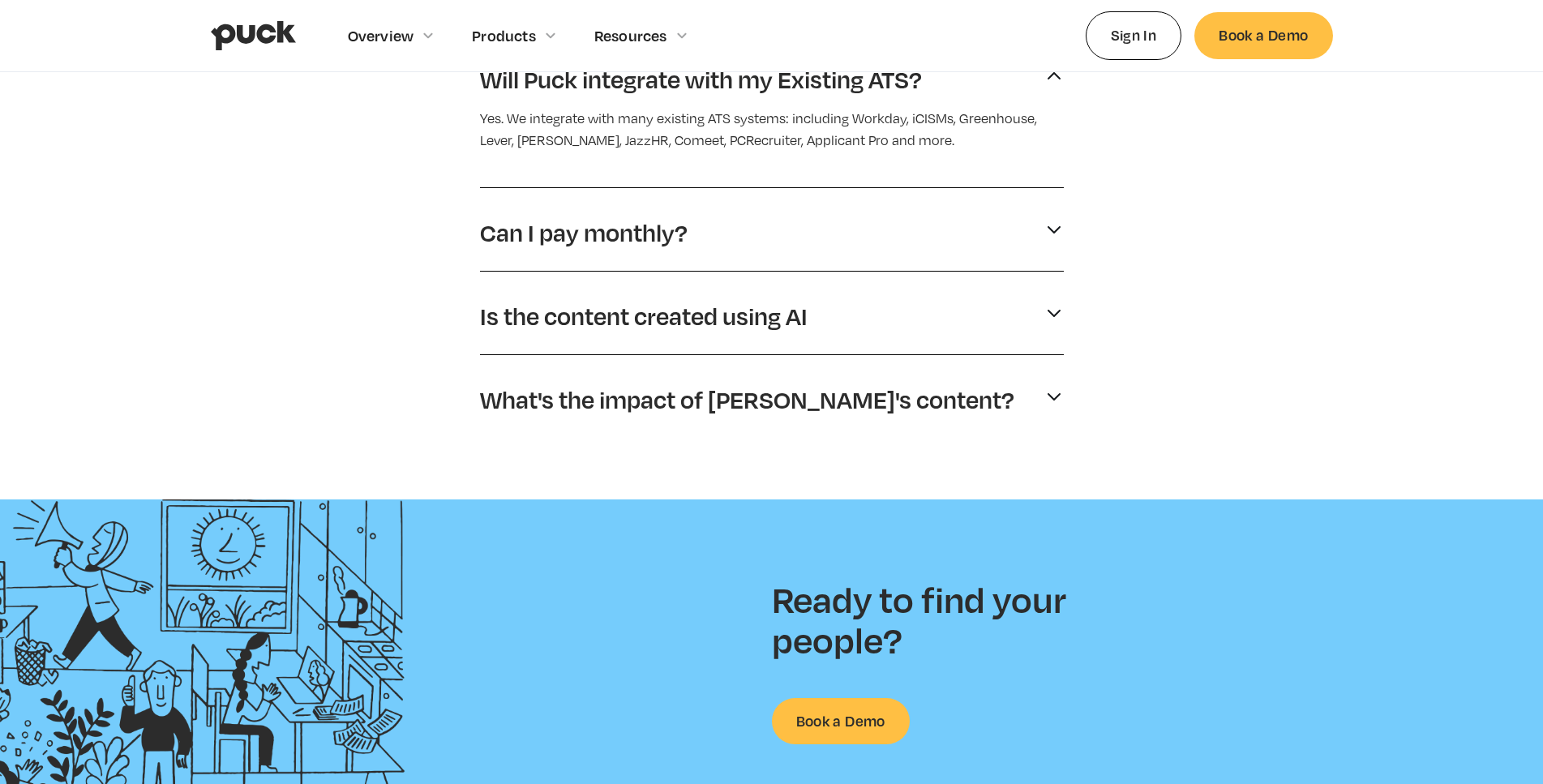
click at [684, 323] on p "Is the content created using AI" at bounding box center [644, 316] width 327 height 31
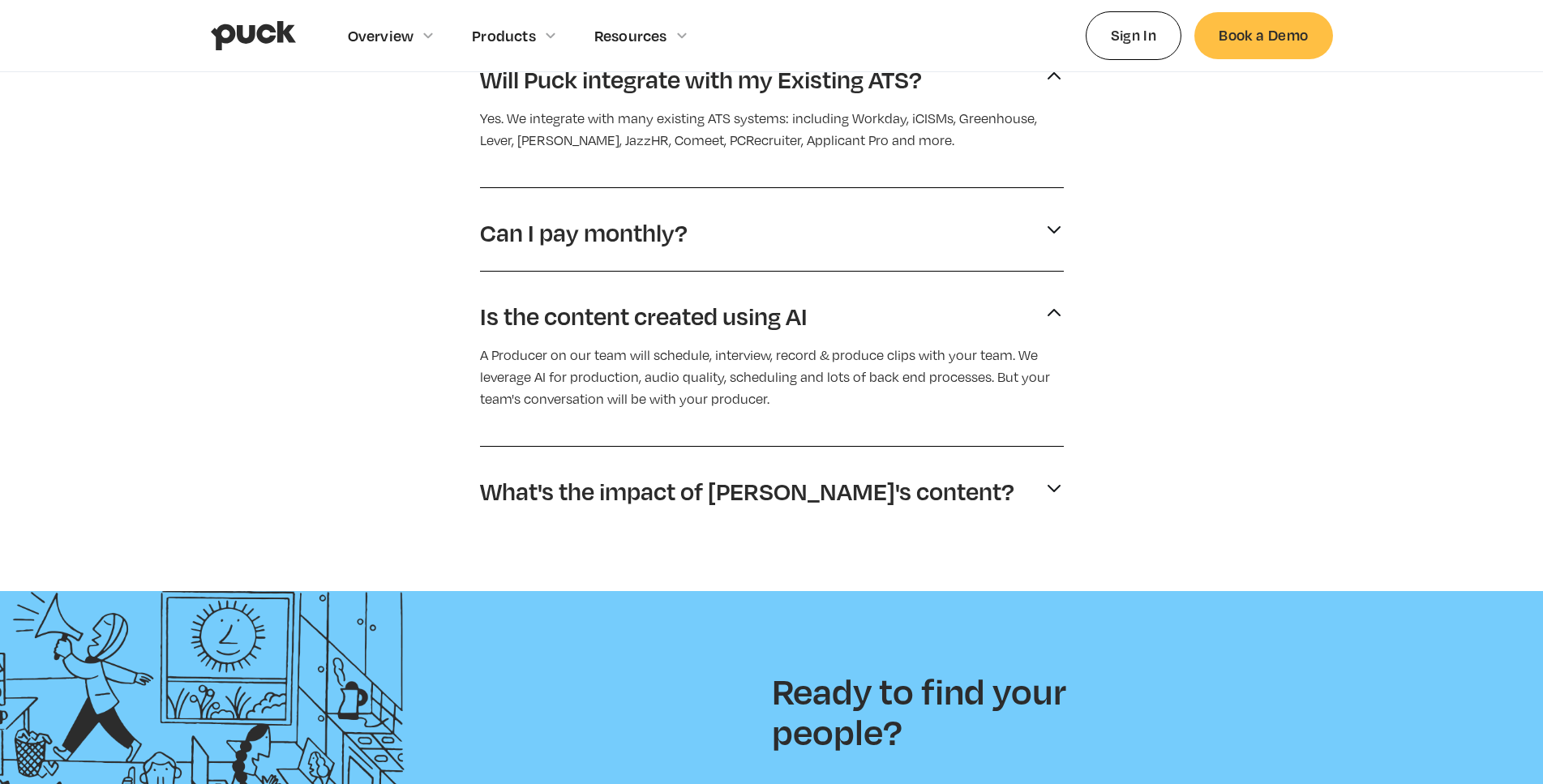
click at [684, 324] on p "Is the content created using AI" at bounding box center [644, 316] width 327 height 31
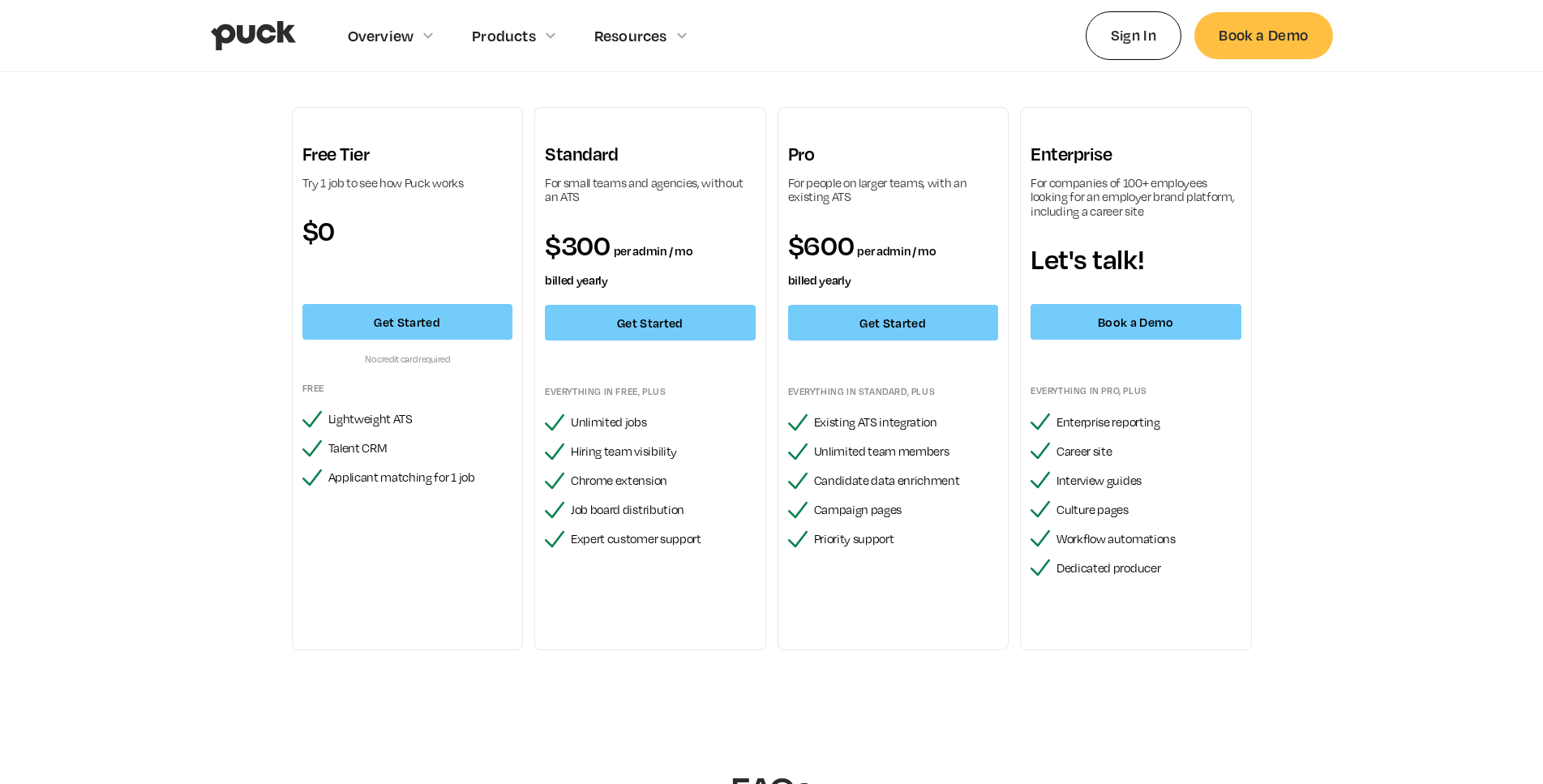
scroll to position [0, 0]
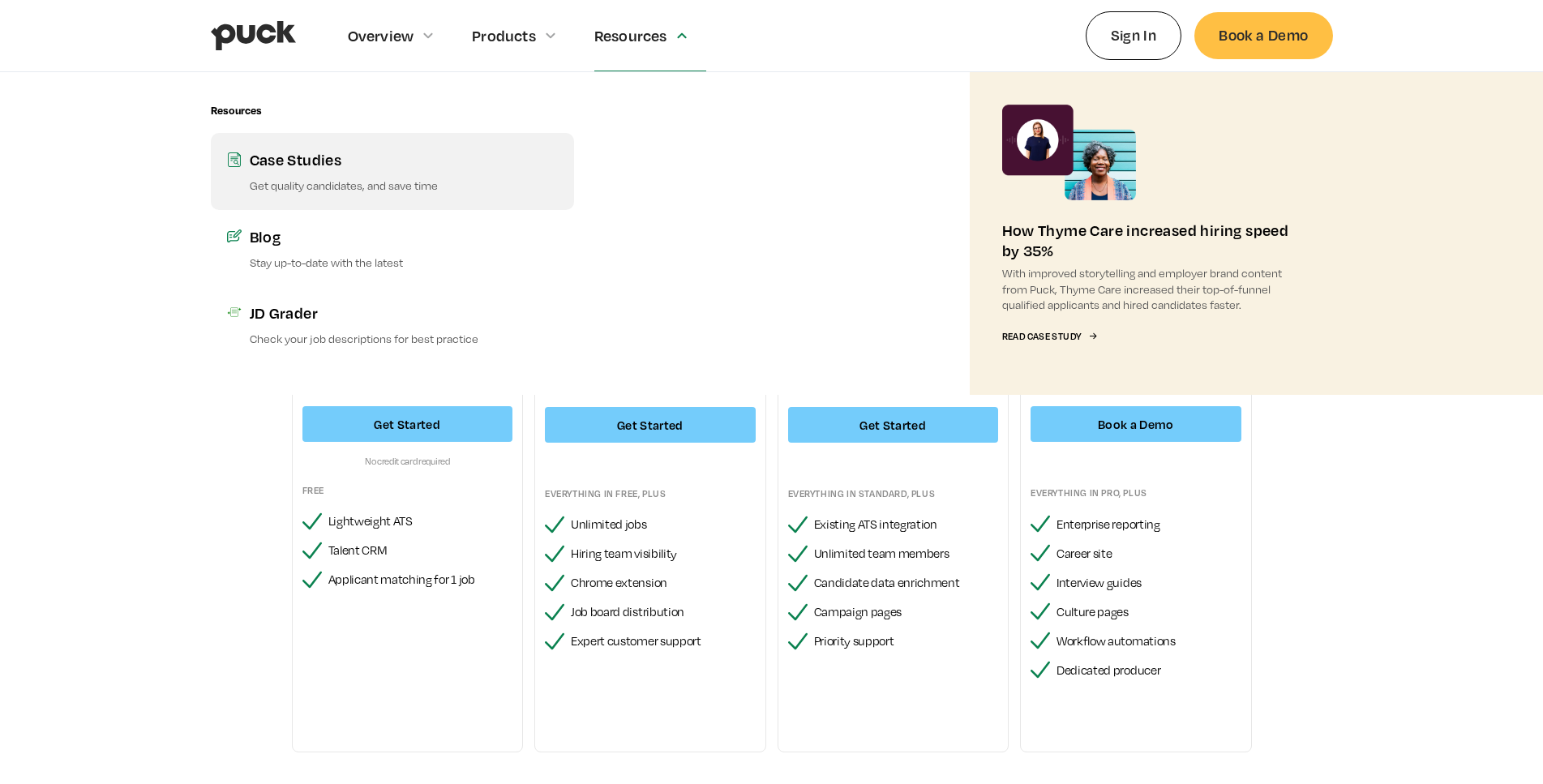
click at [482, 161] on div "Case Studies" at bounding box center [404, 160] width 308 height 20
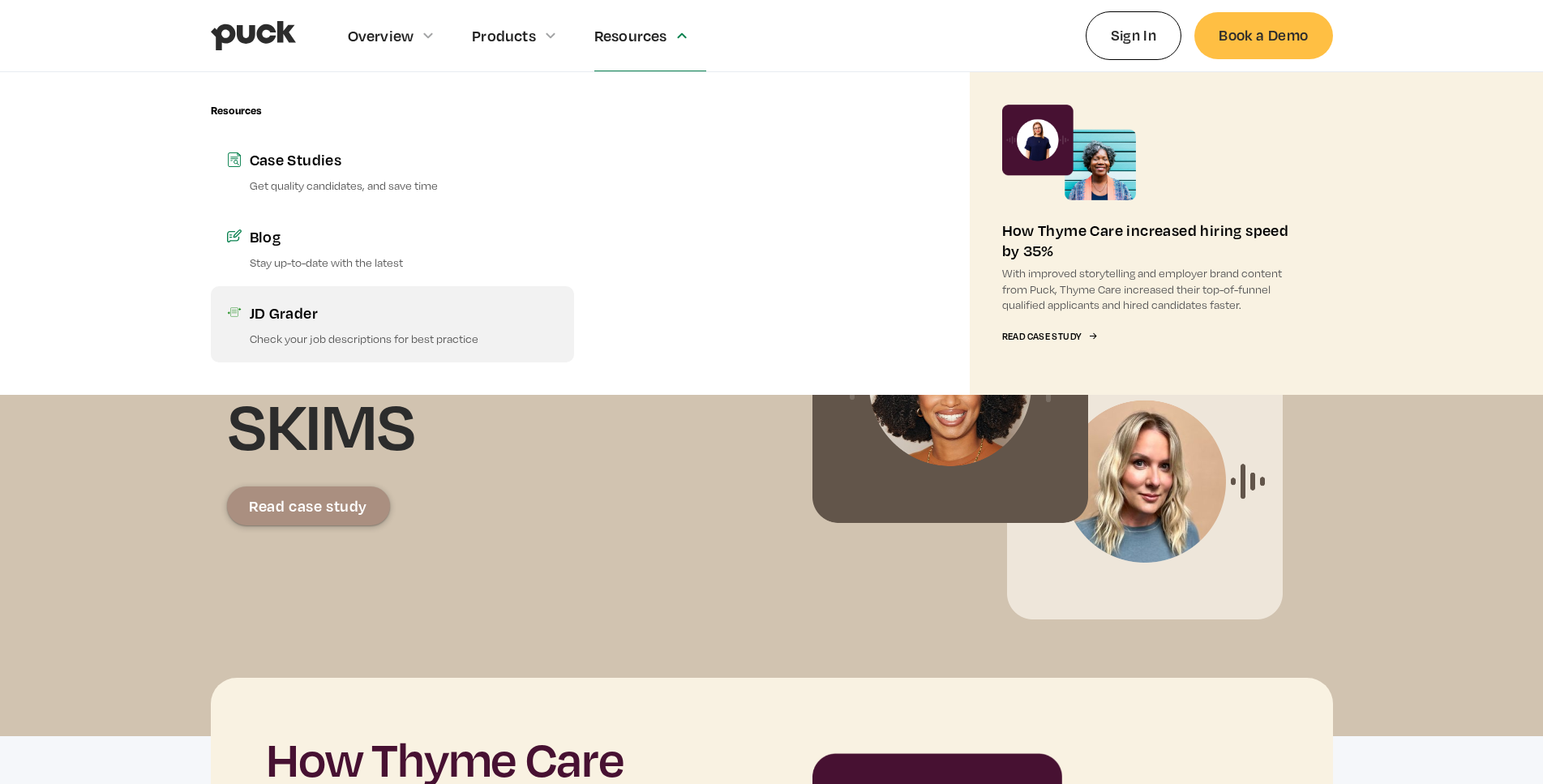
click at [352, 325] on link "JD Grader Check your job descriptions for best practice" at bounding box center [393, 324] width 364 height 76
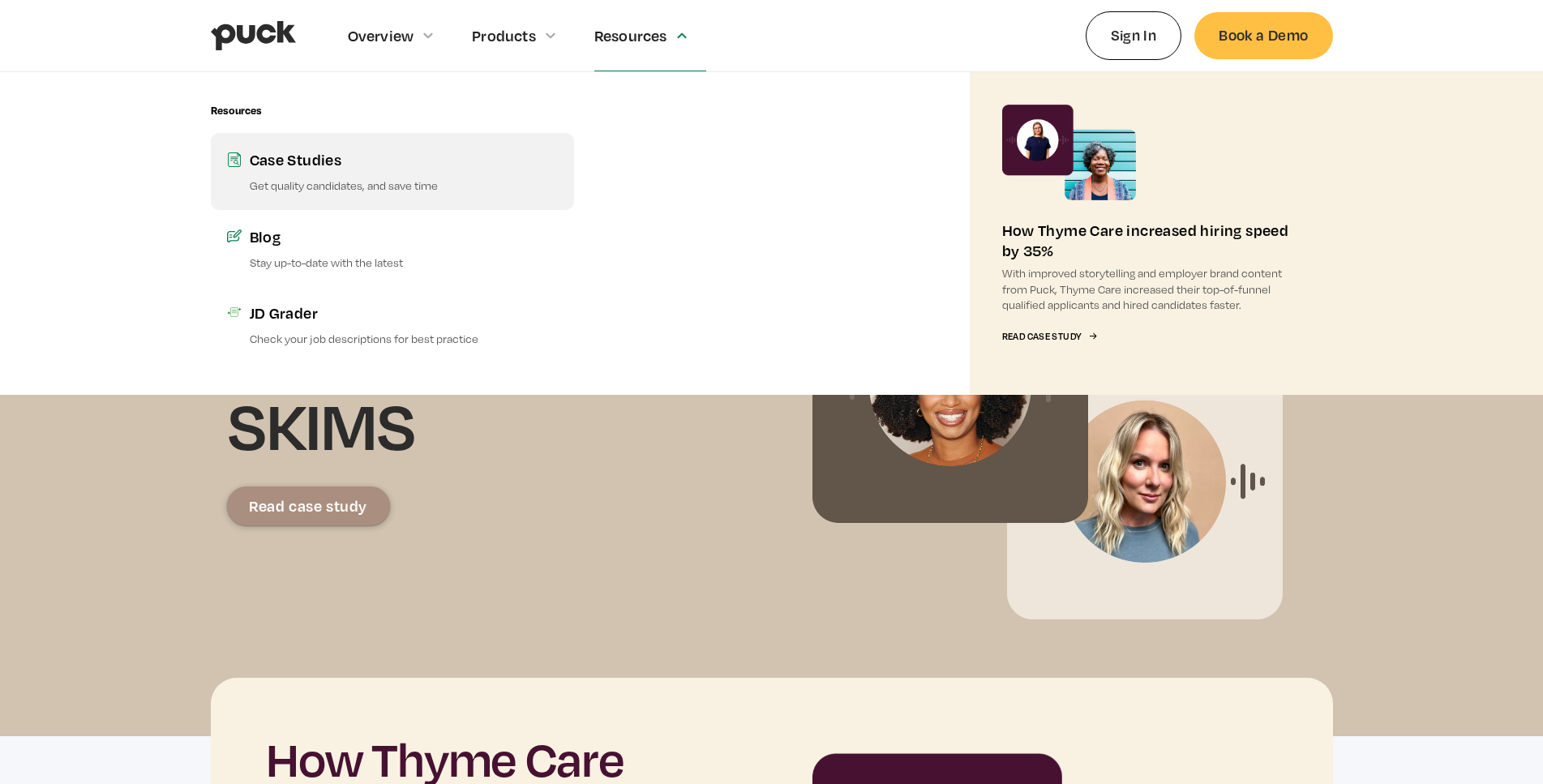
click at [328, 158] on div "Case Studies" at bounding box center [404, 160] width 308 height 20
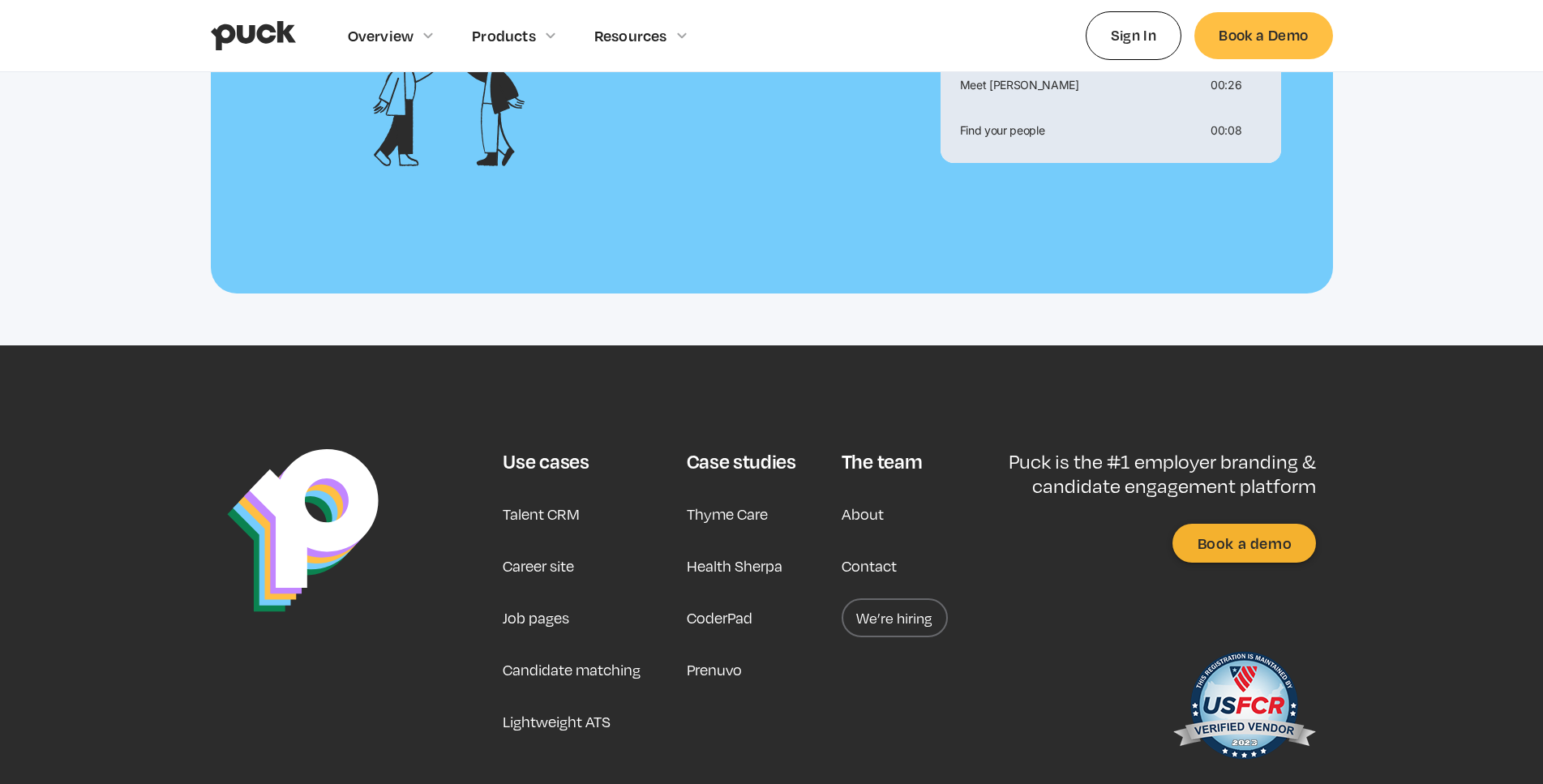
scroll to position [3331, 0]
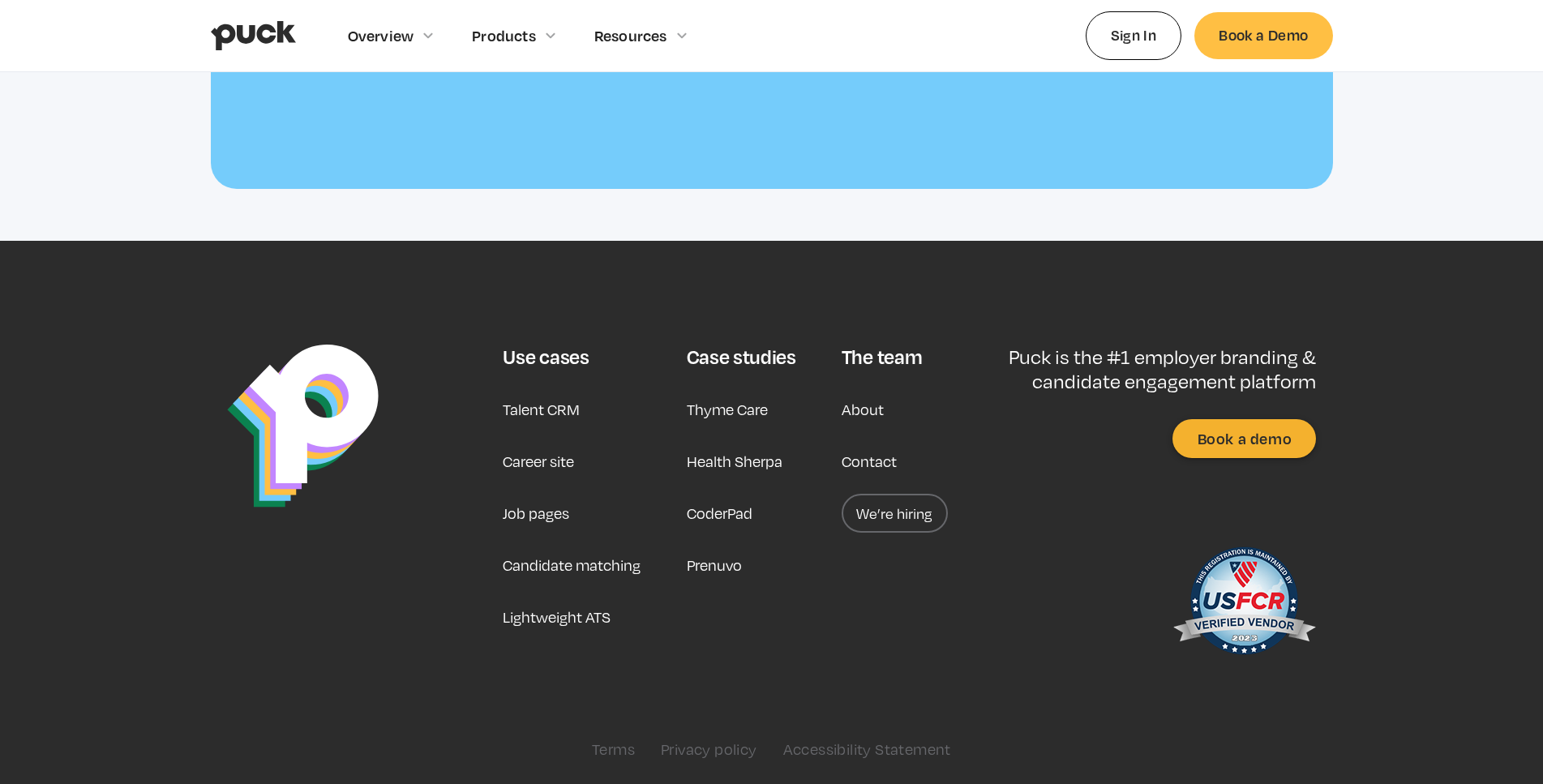
click at [746, 405] on link "Thyme Care" at bounding box center [727, 409] width 81 height 39
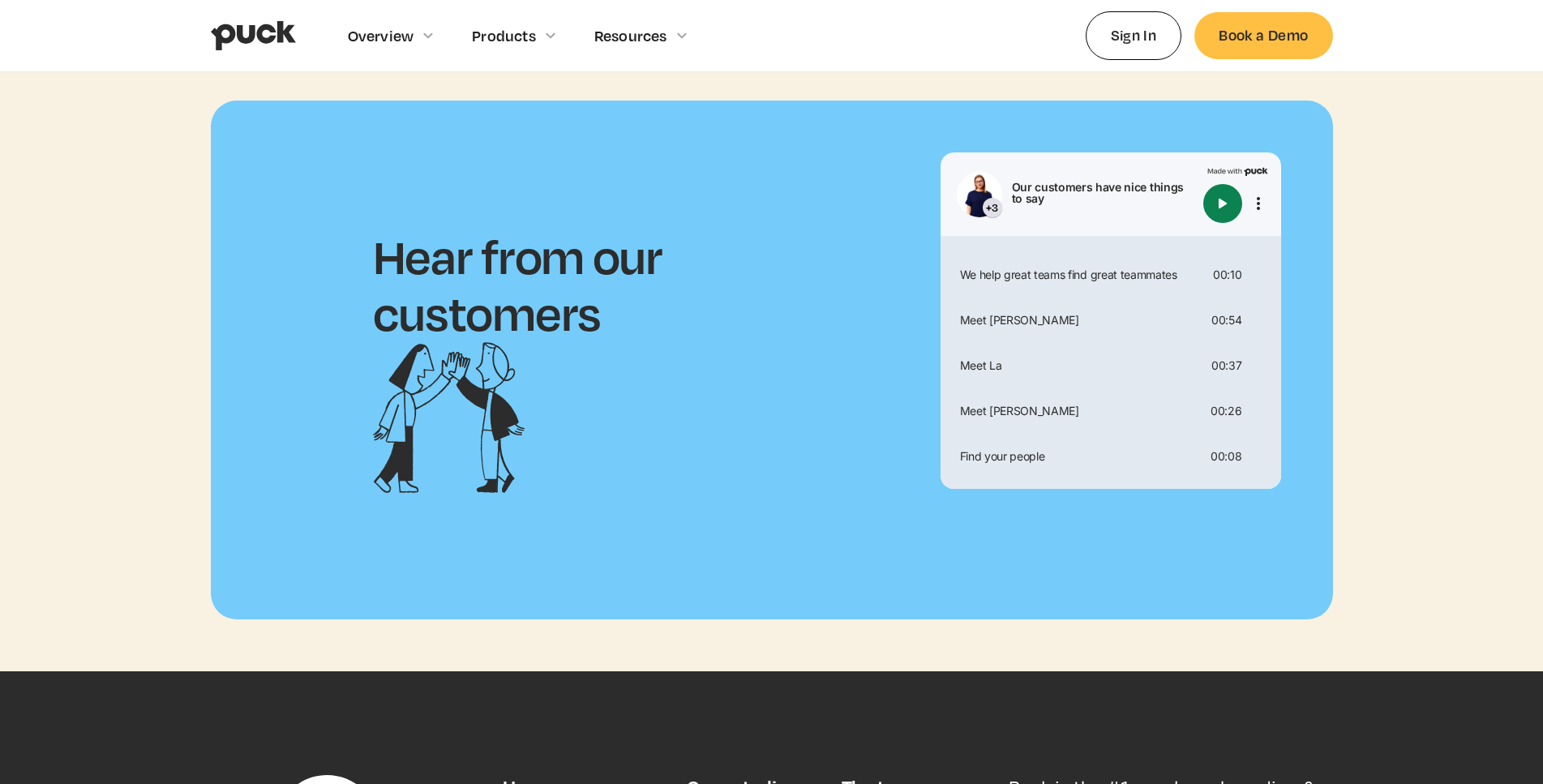
scroll to position [5042, 0]
